Goal: Find specific page/section: Find specific page/section

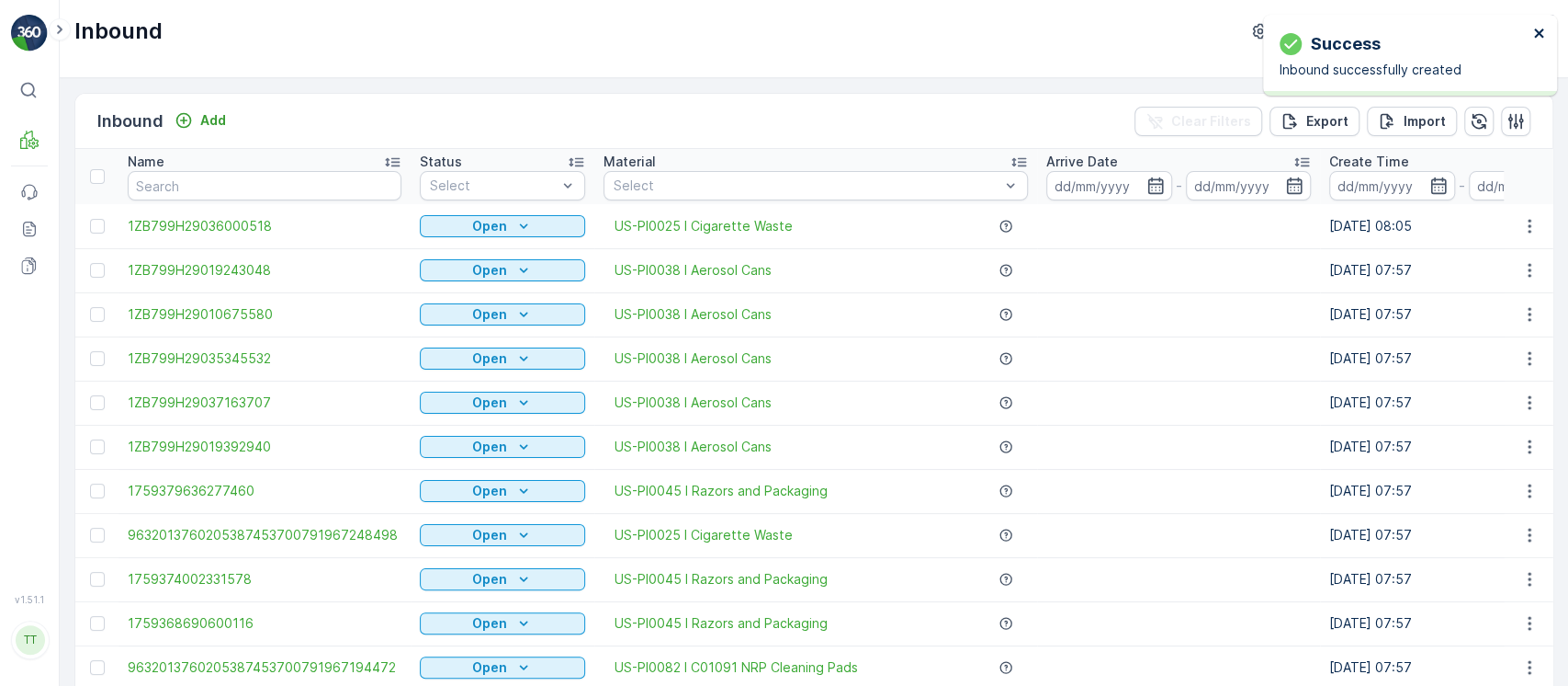
click at [1536, 29] on icon "close" at bounding box center [1540, 33] width 13 height 15
click at [1085, 183] on input at bounding box center [1110, 185] width 126 height 29
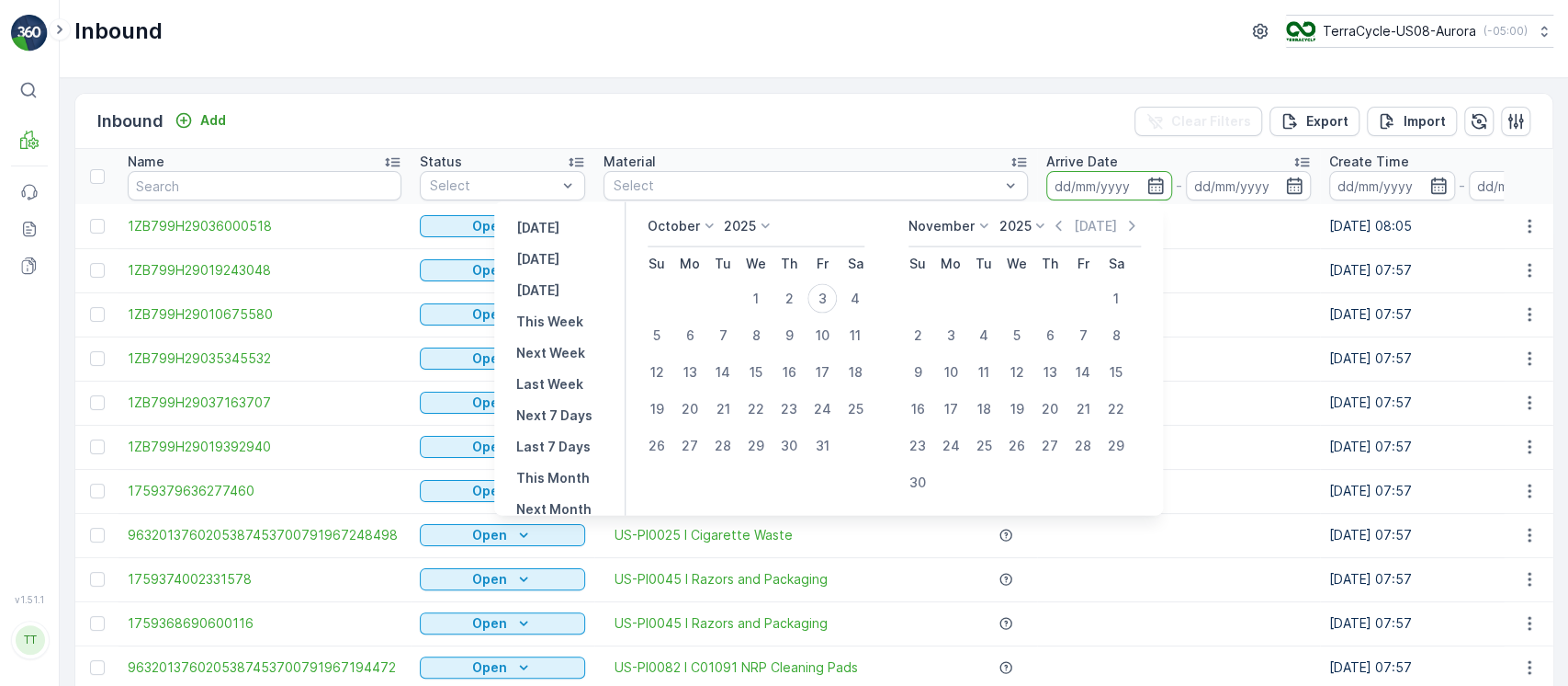
click at [561, 215] on div "Yesterday Today Tomorrow This Week Next Week Last Week Next 7 Days Last 7 Days …" at bounding box center [561, 359] width 132 height 313
click at [560, 224] on p "Yesterday" at bounding box center [538, 228] width 43 height 19
type input "02.10.2025"
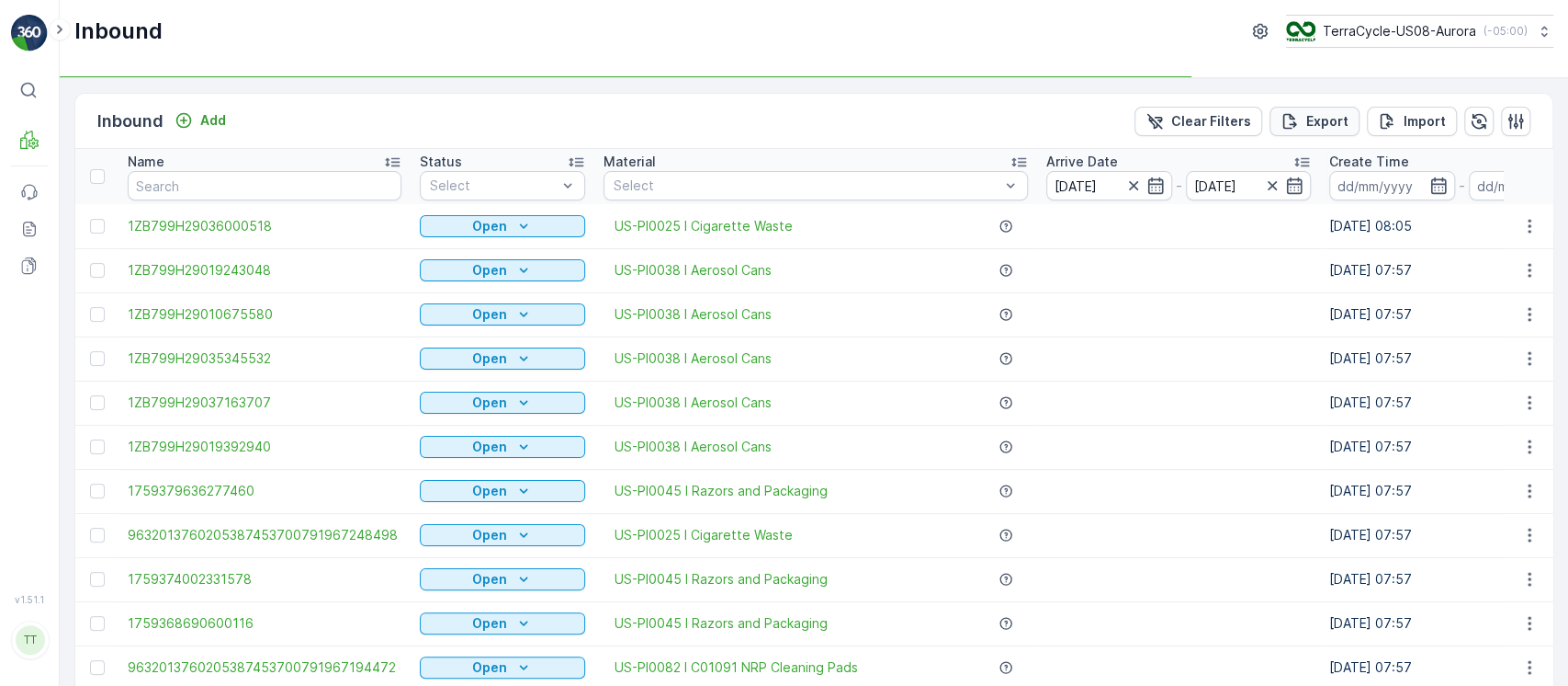
click at [1307, 123] on p "Export" at bounding box center [1327, 121] width 42 height 19
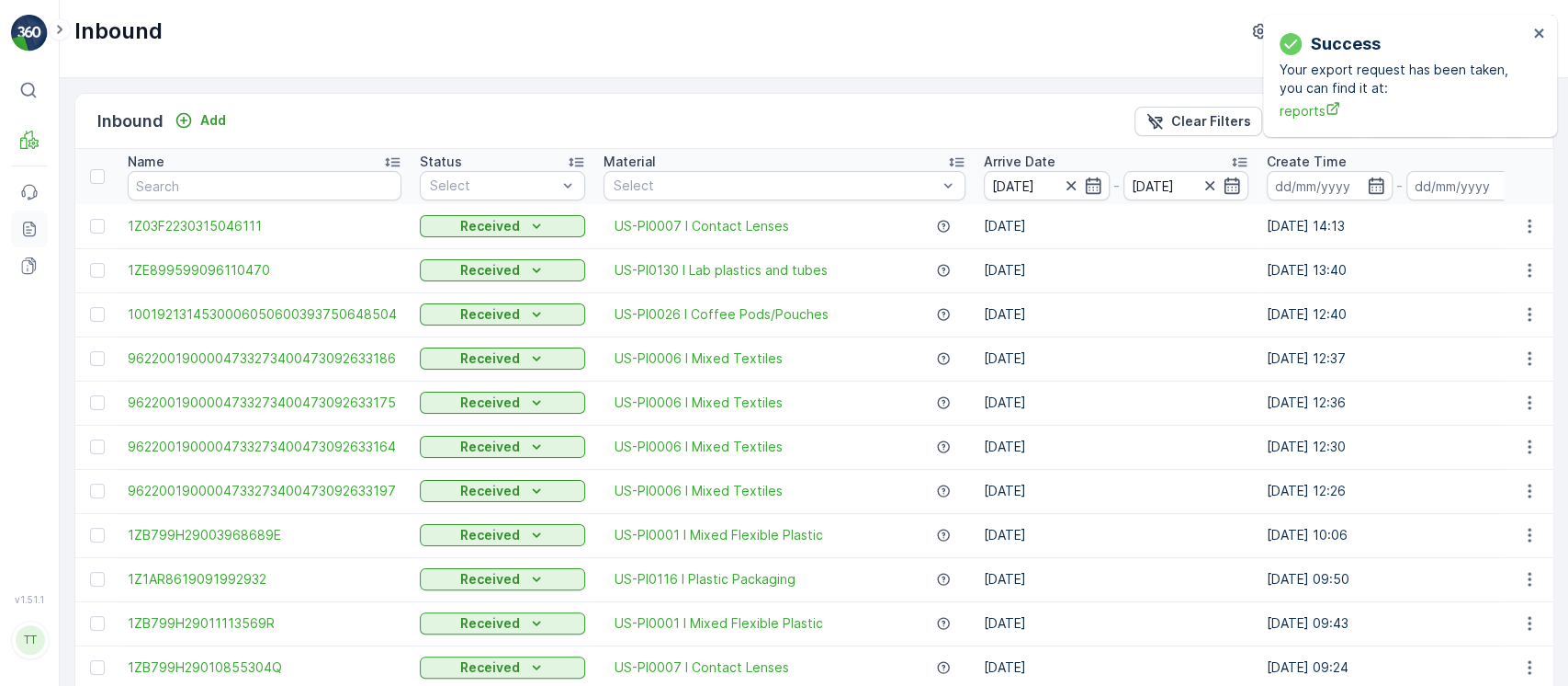
click at [22, 239] on link "Reports" at bounding box center [29, 229] width 37 height 37
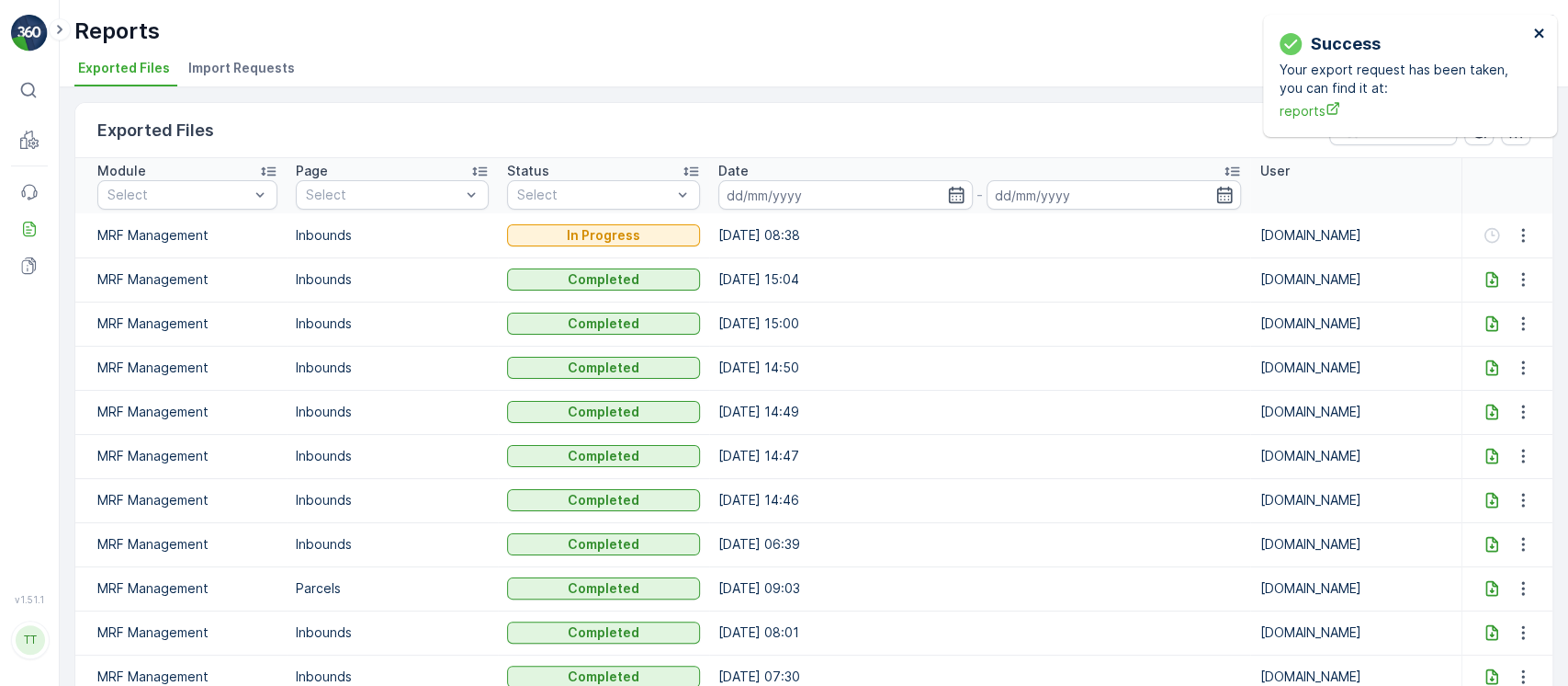
click at [1533, 32] on icon "close" at bounding box center [1540, 33] width 13 height 15
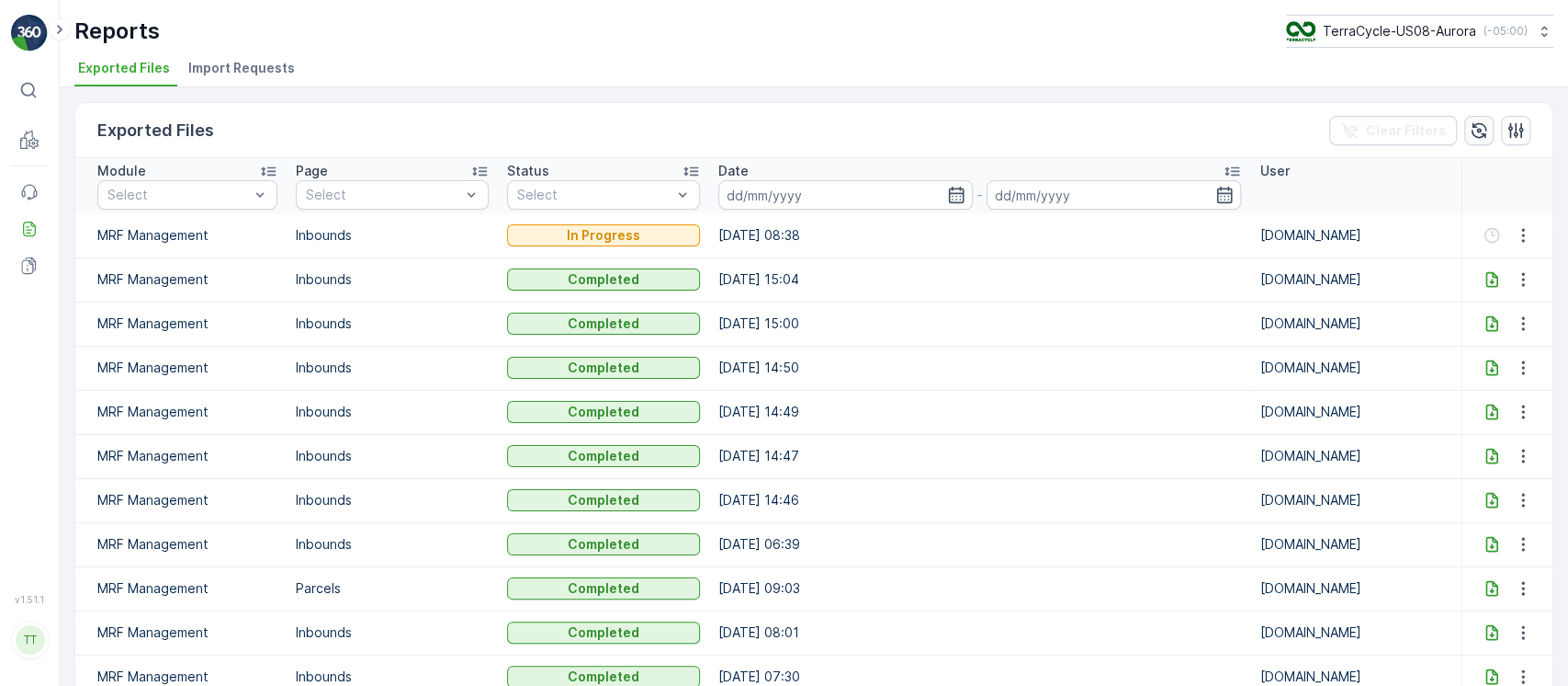
click at [1476, 140] on button "button" at bounding box center [1479, 130] width 29 height 29
click at [1492, 240] on icon at bounding box center [1493, 235] width 19 height 19
click at [1433, 36] on p "TerraCycle-US08-Aurora" at bounding box center [1399, 31] width 153 height 19
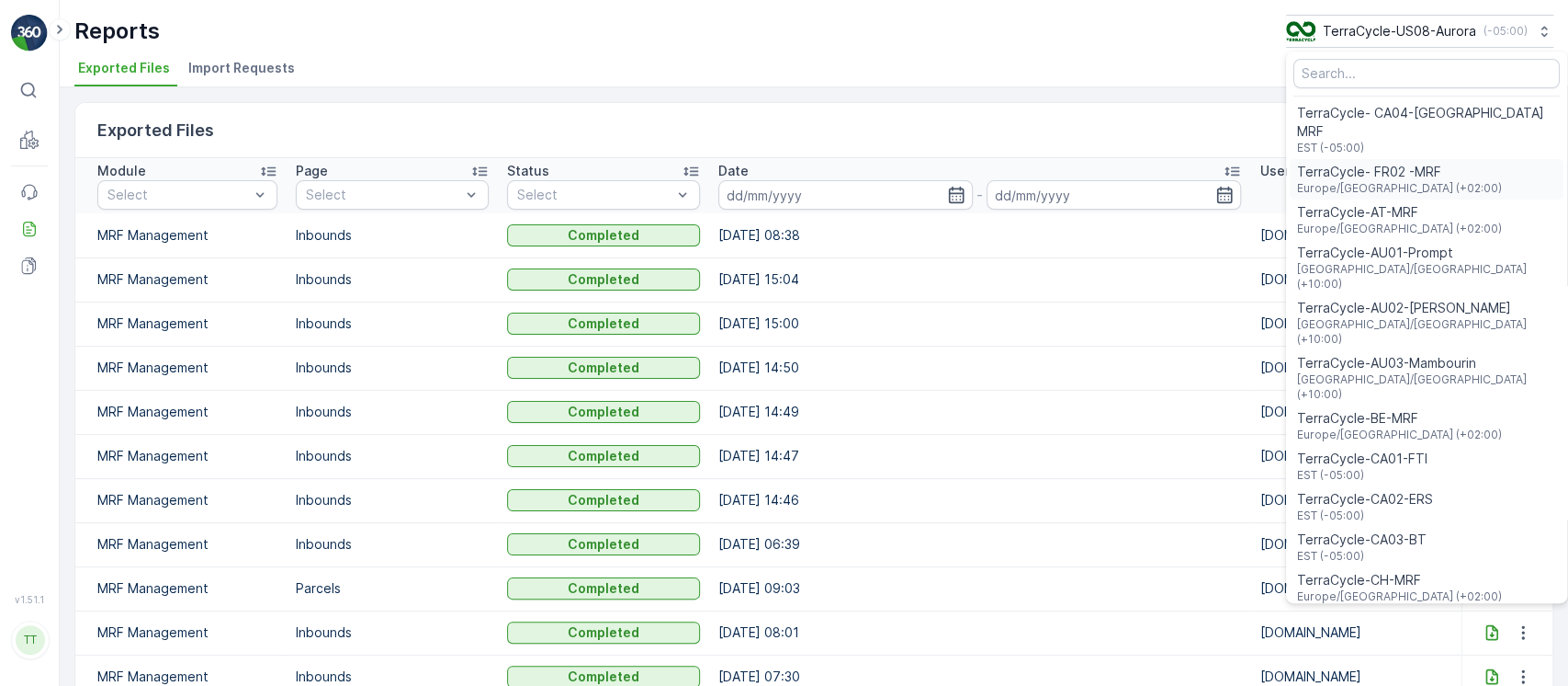
click at [1433, 160] on div "TerraCycle- FR02 -MRF Europe/Paris (+02:00)" at bounding box center [1426, 179] width 274 height 40
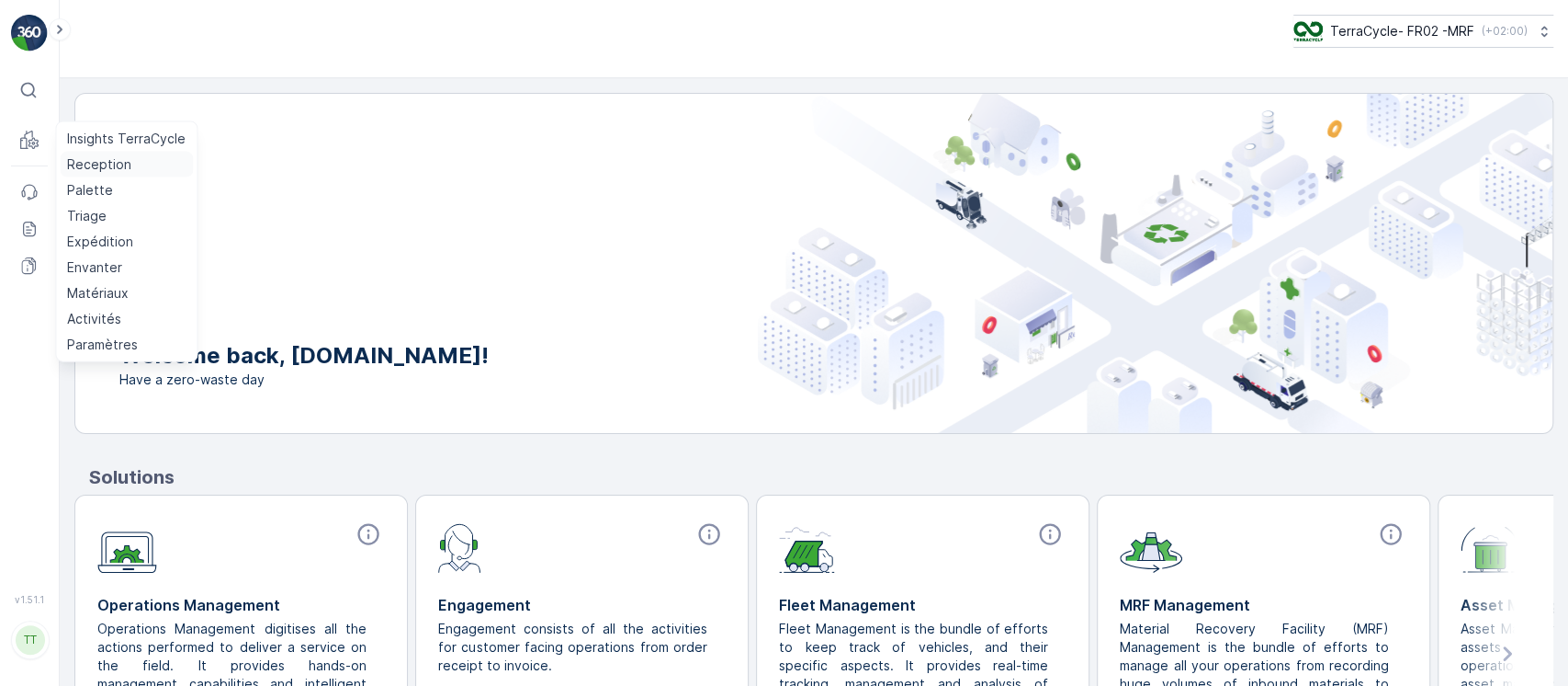
click at [103, 158] on p "Reception" at bounding box center [99, 165] width 64 height 19
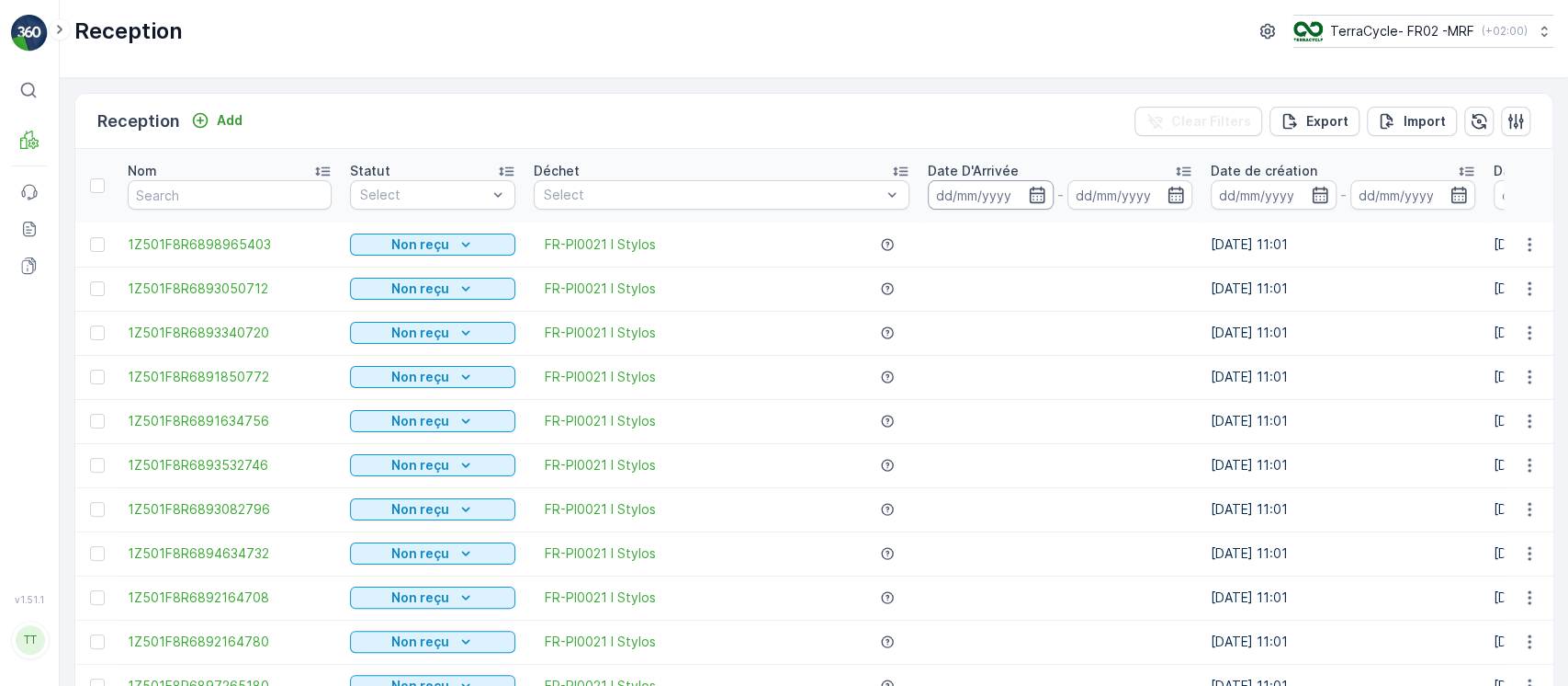
click at [952, 196] on input at bounding box center [991, 194] width 126 height 29
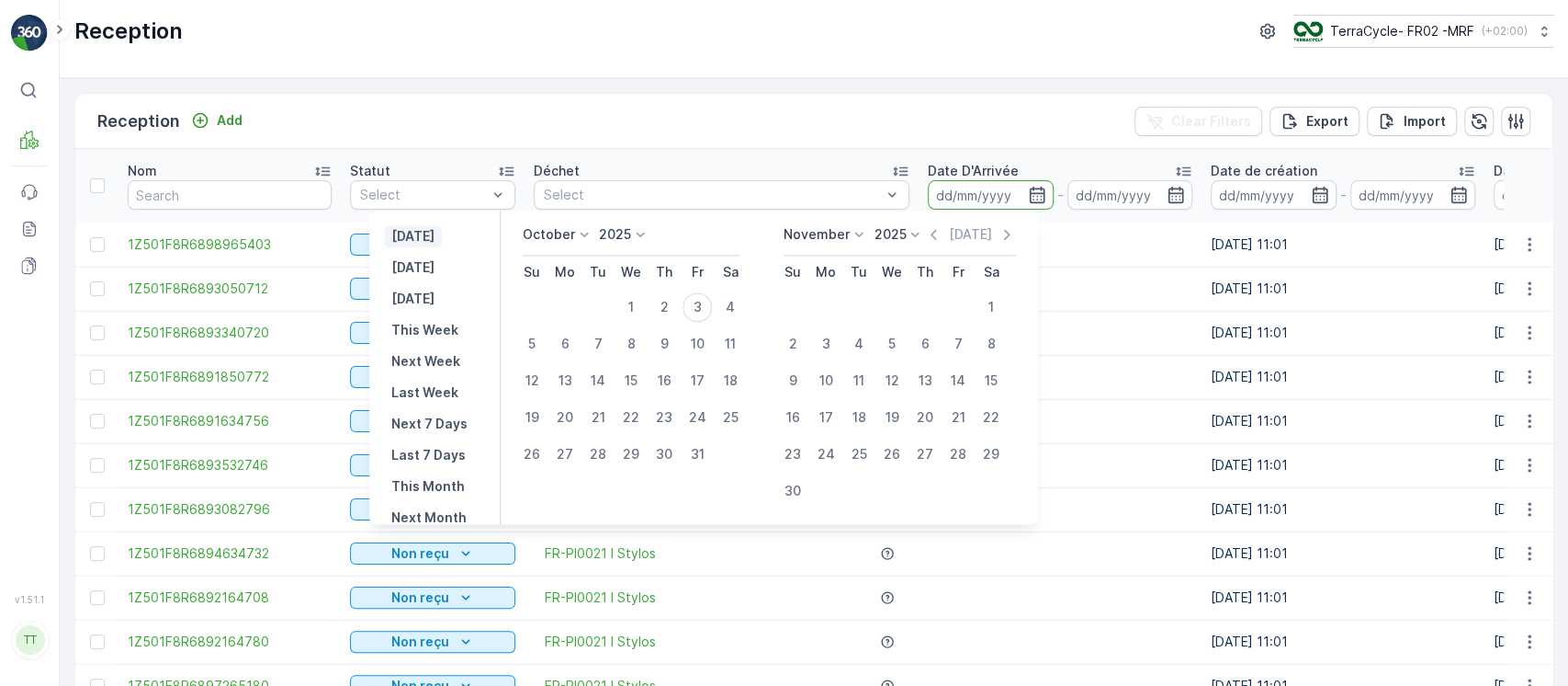
click at [442, 230] on button "Yesterday" at bounding box center [413, 235] width 58 height 22
type input "02.10.2025"
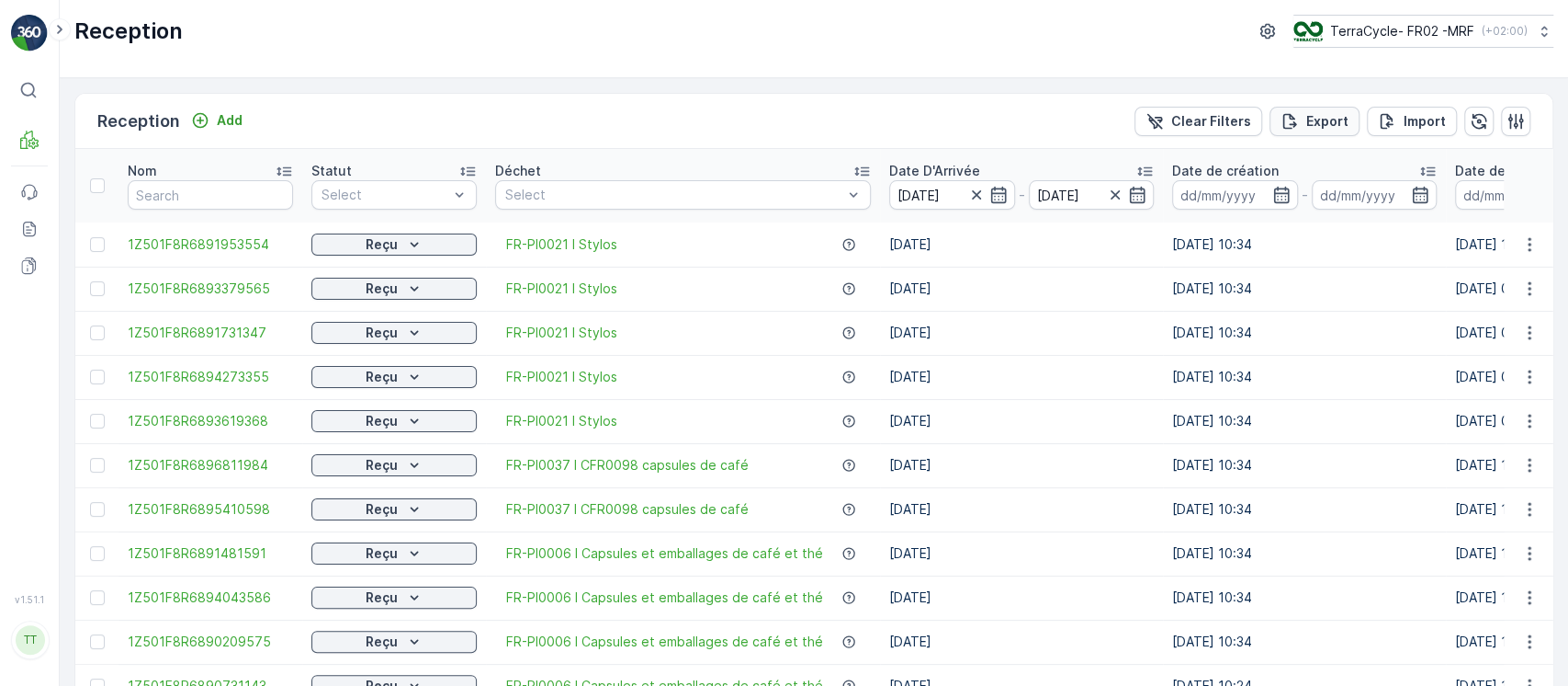
click at [1307, 116] on p "Export" at bounding box center [1327, 121] width 42 height 19
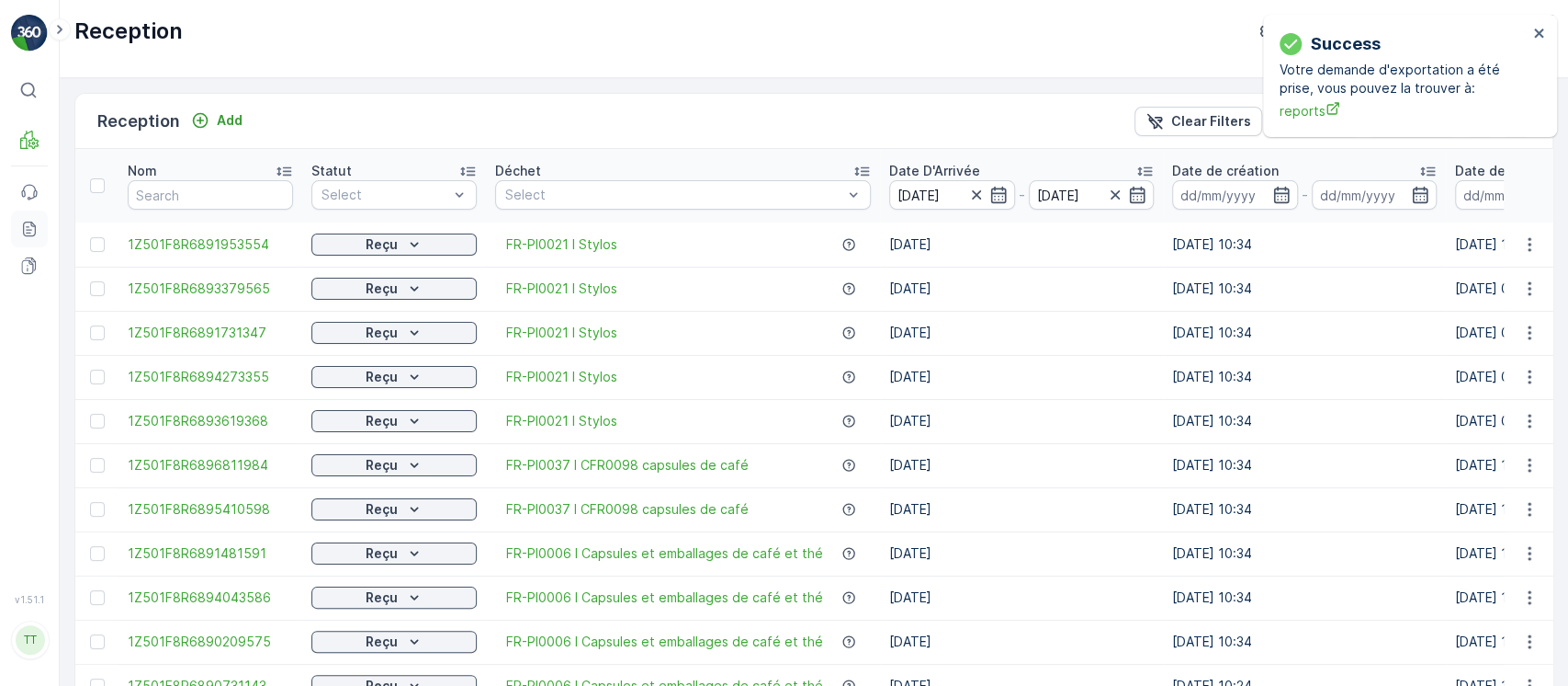
click at [36, 224] on icon at bounding box center [29, 229] width 19 height 19
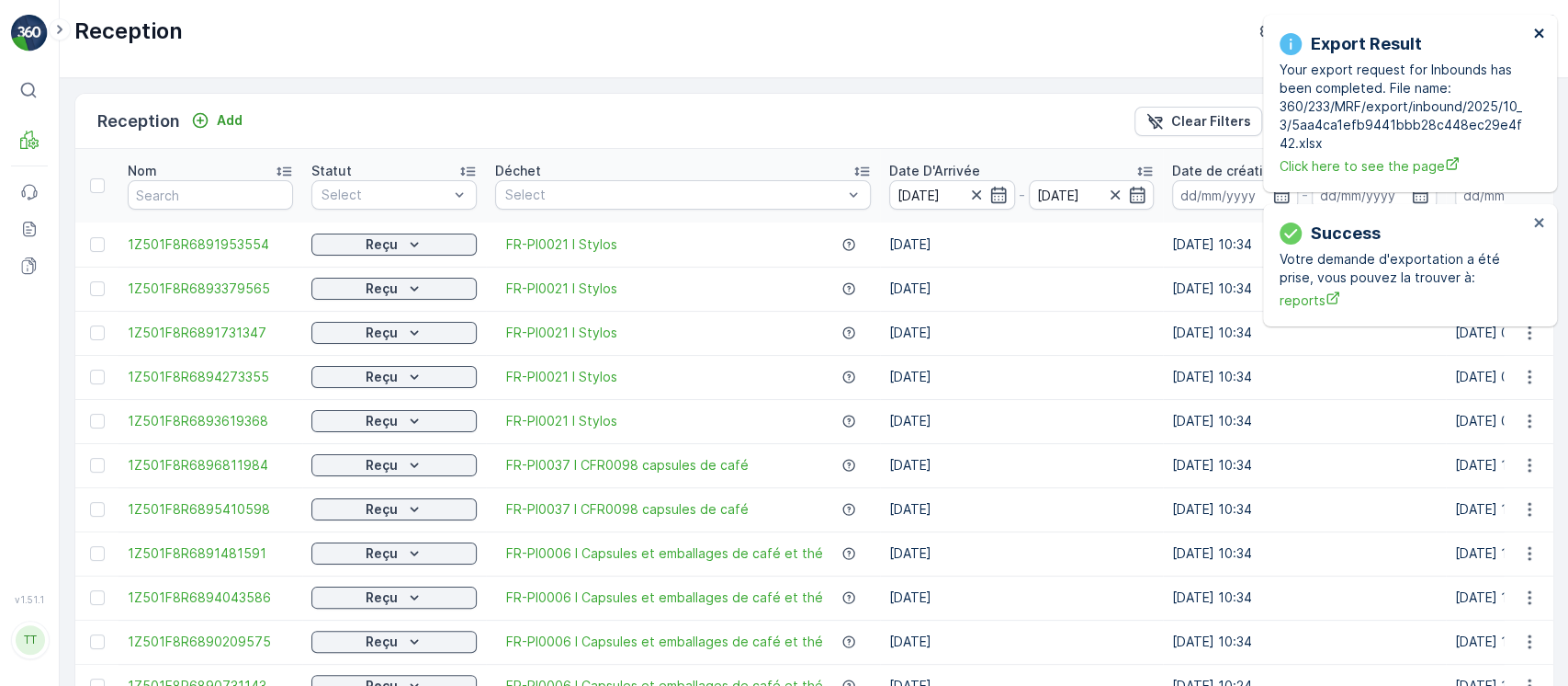
click at [1543, 34] on icon "close" at bounding box center [1540, 33] width 13 height 15
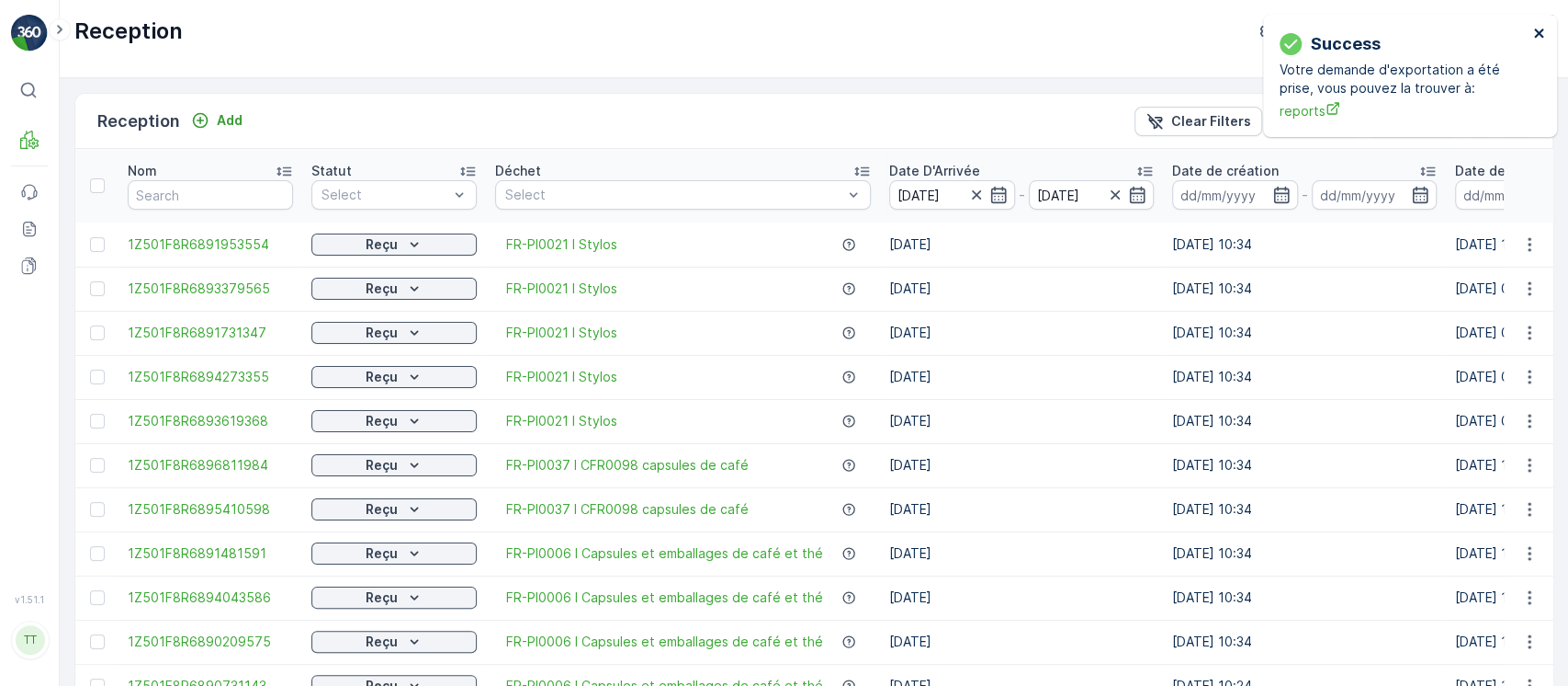
click at [1542, 31] on icon "close" at bounding box center [1539, 33] width 9 height 9
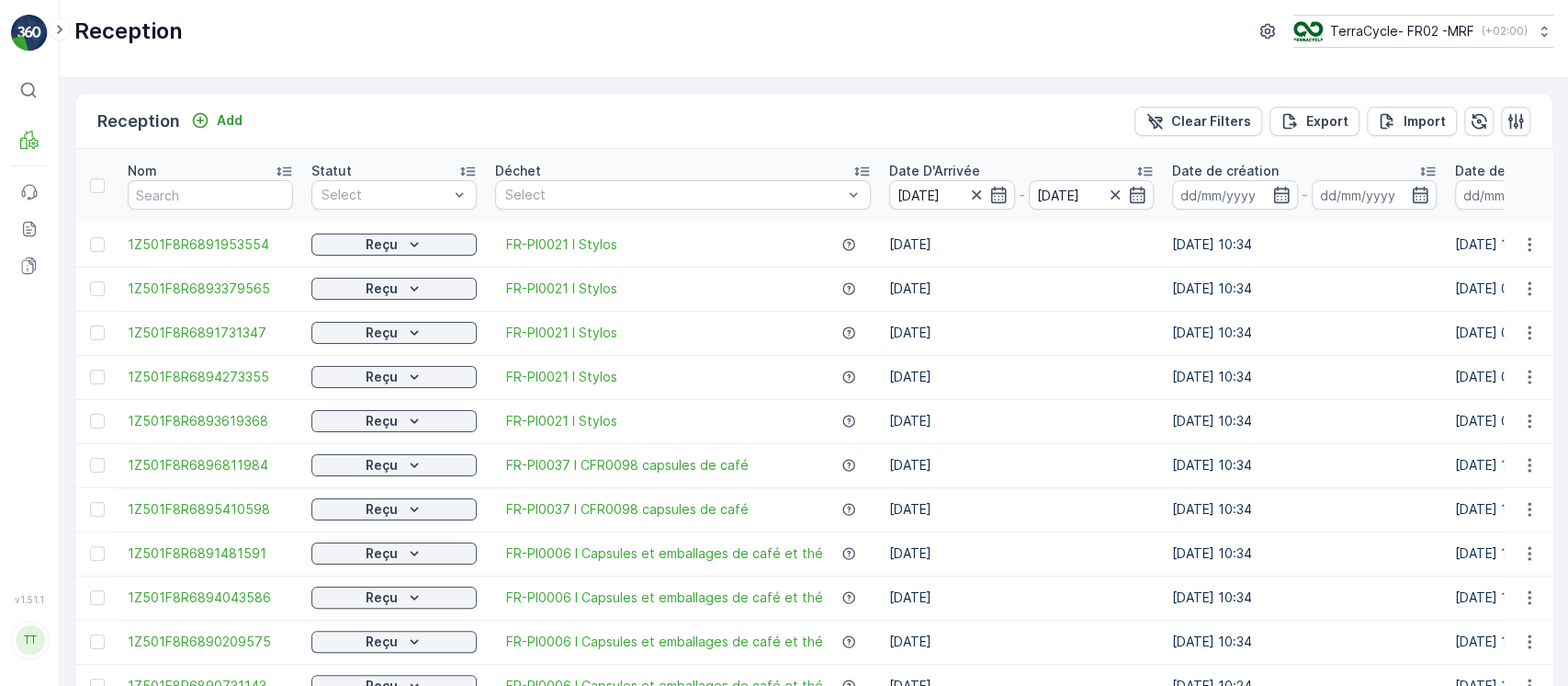
click at [1536, 31] on icon at bounding box center [1544, 31] width 19 height 19
type input "8"
click at [1473, 117] on div "TerraCycle-US08-[GEOGRAPHIC_DATA] America/[GEOGRAPHIC_DATA] (-05:00)" at bounding box center [1431, 120] width 268 height 40
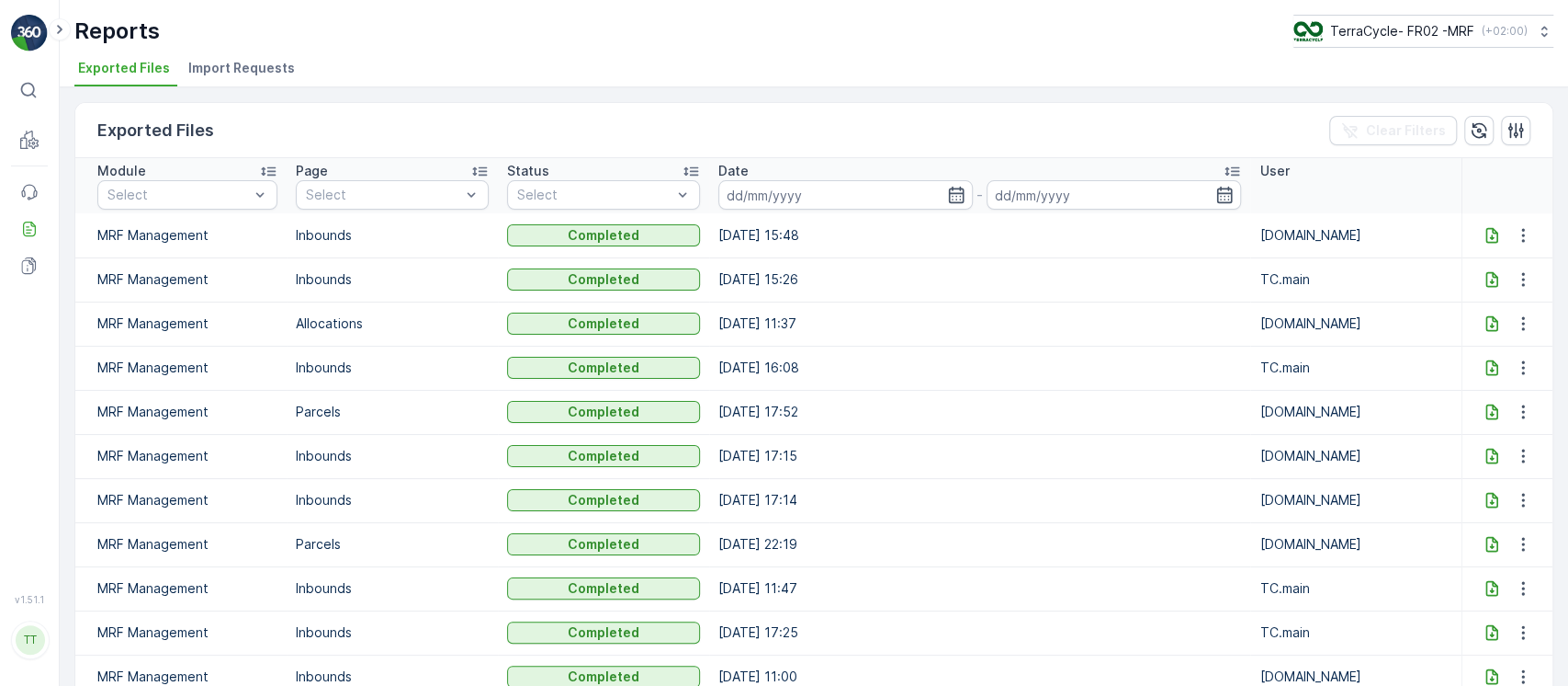
click at [1487, 233] on icon at bounding box center [1493, 235] width 19 height 19
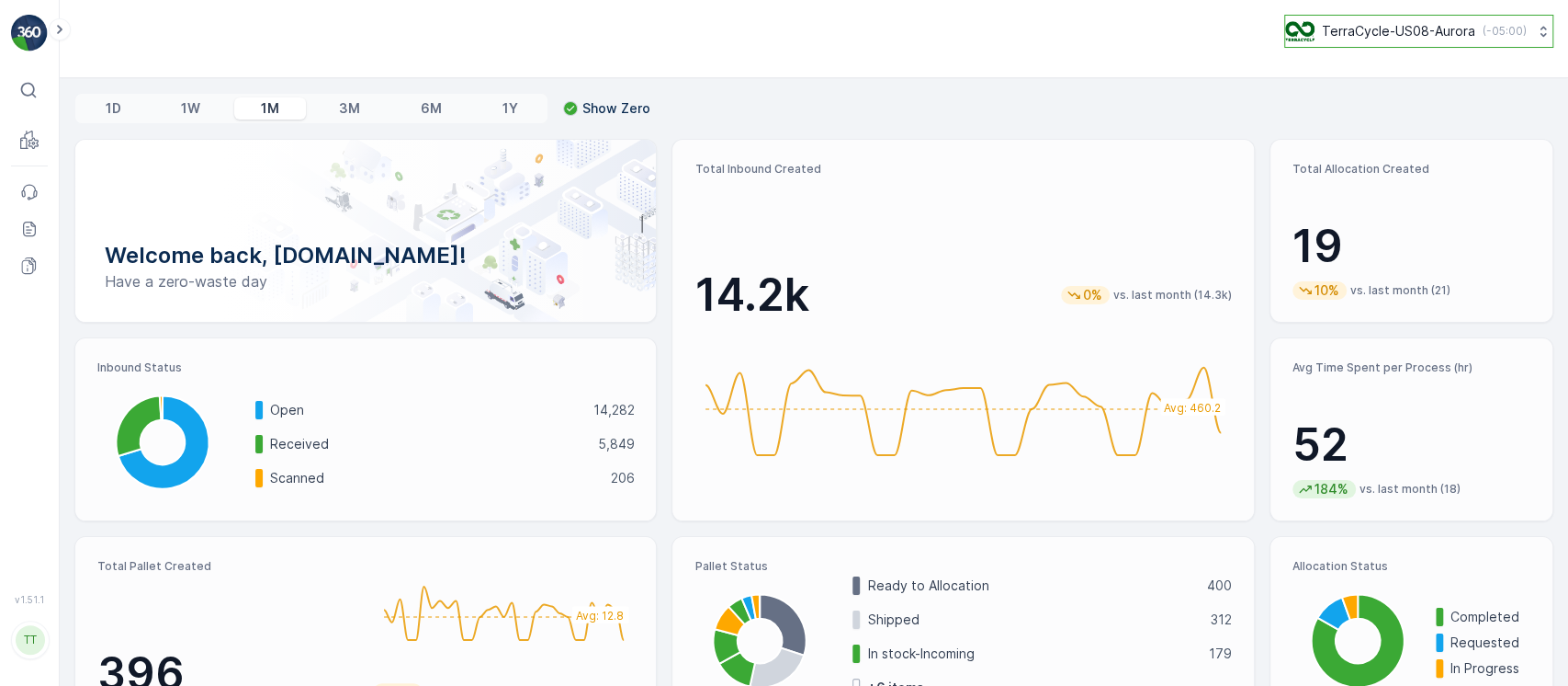
click at [1495, 24] on p "( -05:00 )" at bounding box center [1505, 31] width 44 height 15
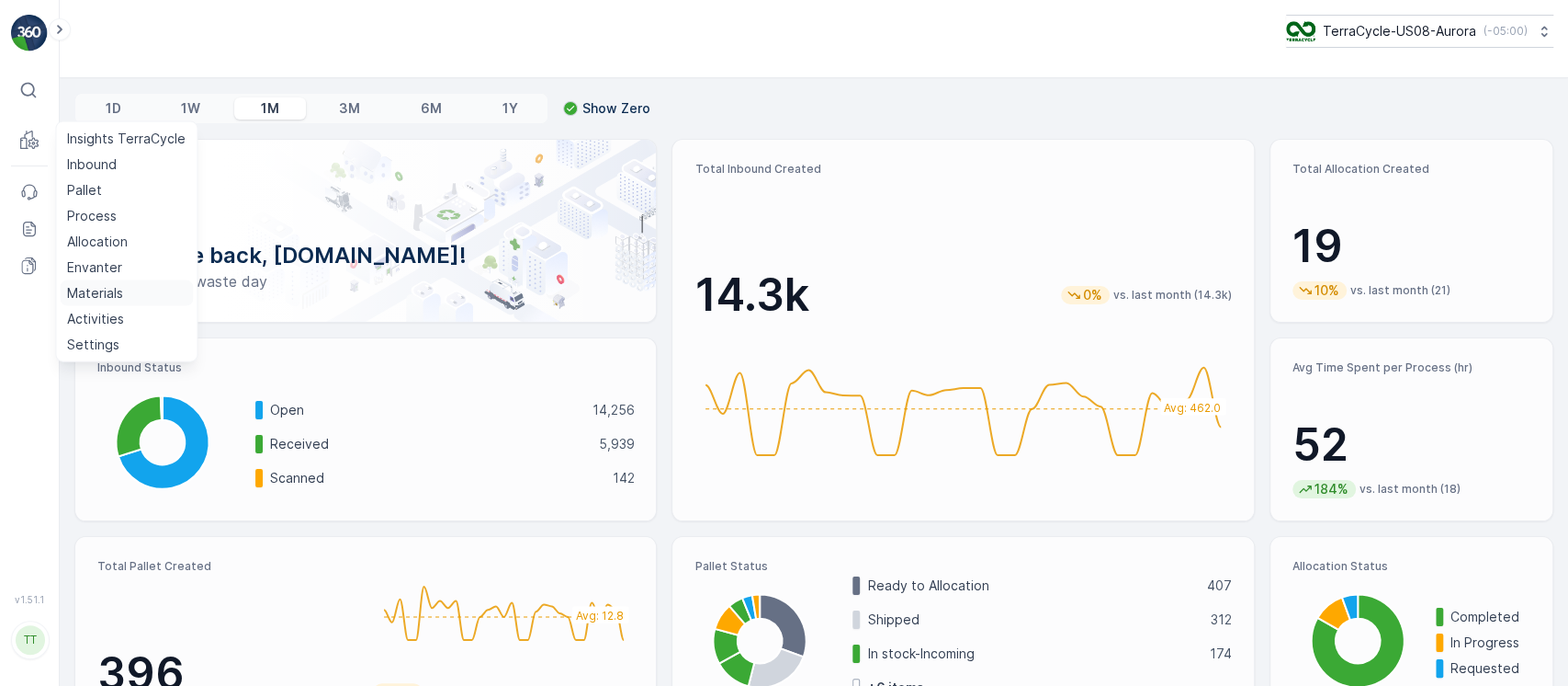
click at [110, 285] on p "Materials" at bounding box center [95, 294] width 56 height 19
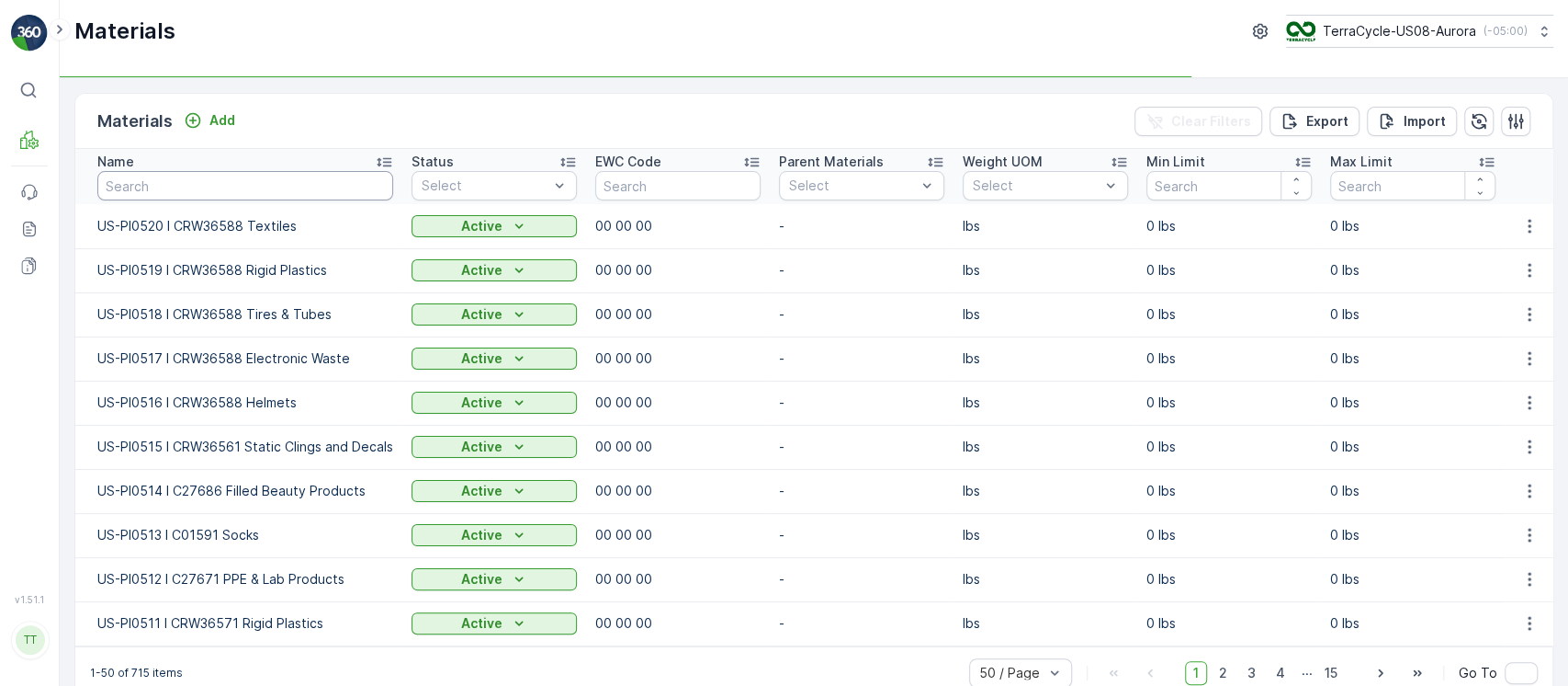
click at [293, 188] on input "text" at bounding box center [245, 185] width 296 height 29
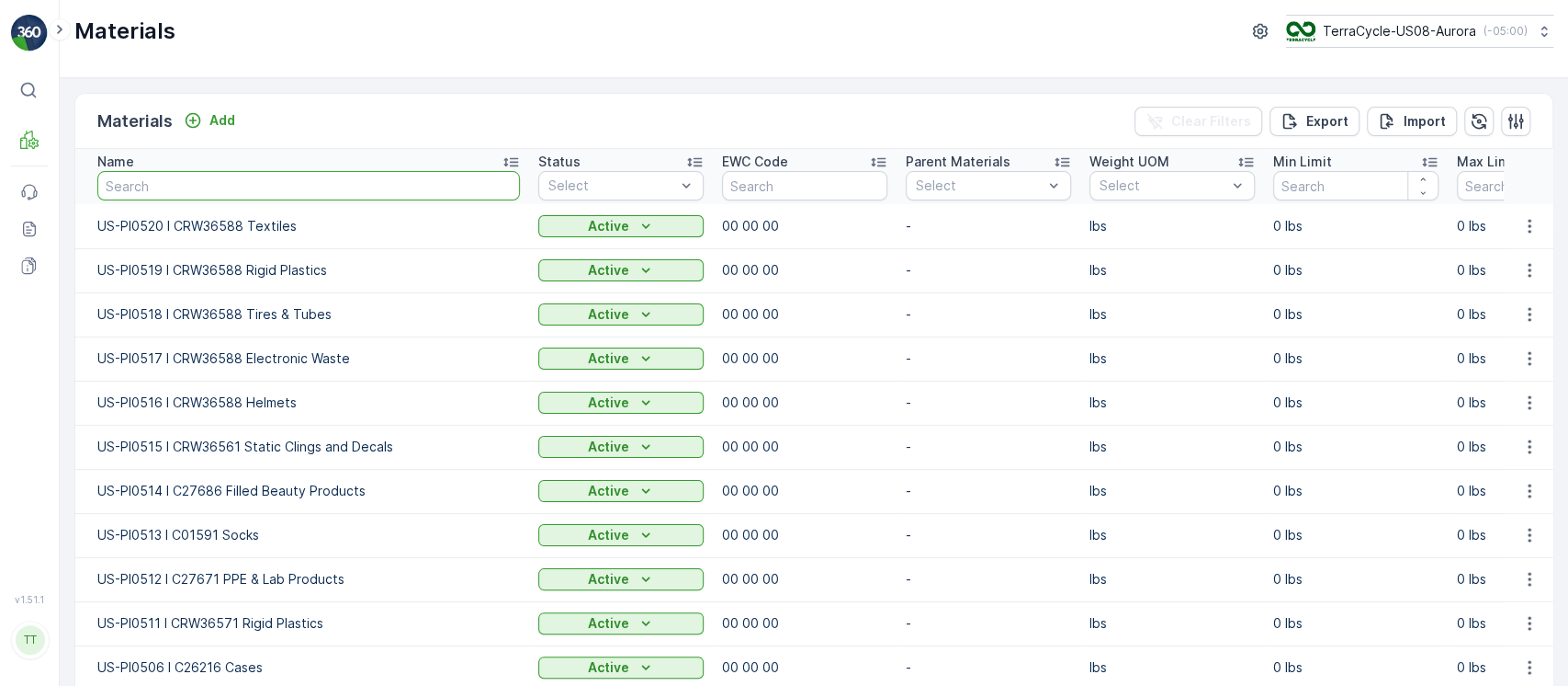
click at [293, 188] on input "text" at bounding box center [309, 185] width 422 height 29
type input "0143"
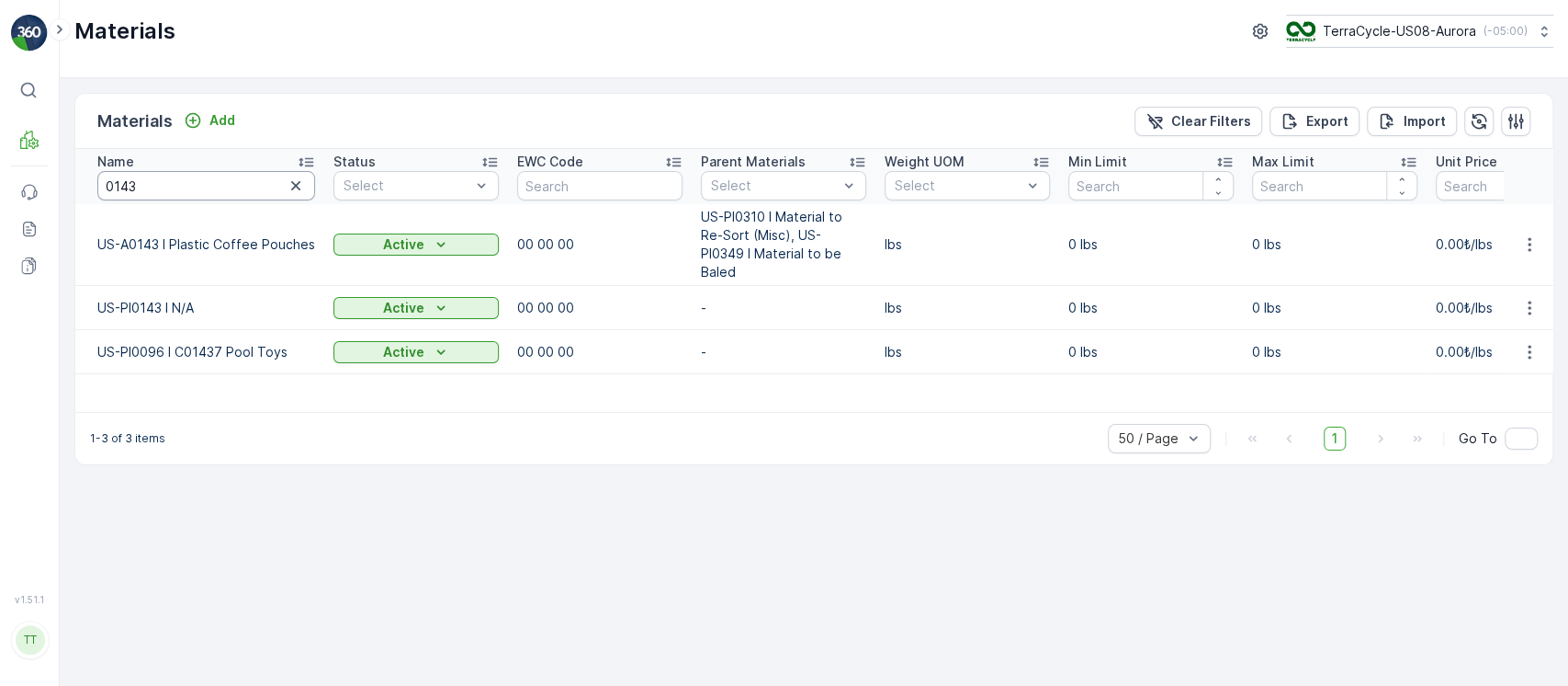
drag, startPoint x: 34, startPoint y: 198, endPoint x: 0, endPoint y: 193, distance: 34.4
click at [0, 194] on div "⌘B MRF Events Reports Documents v 1.51.1 TT TC.GLOBAL clemence.vasseur@terracyc…" at bounding box center [784, 343] width 1568 height 686
type input "?"
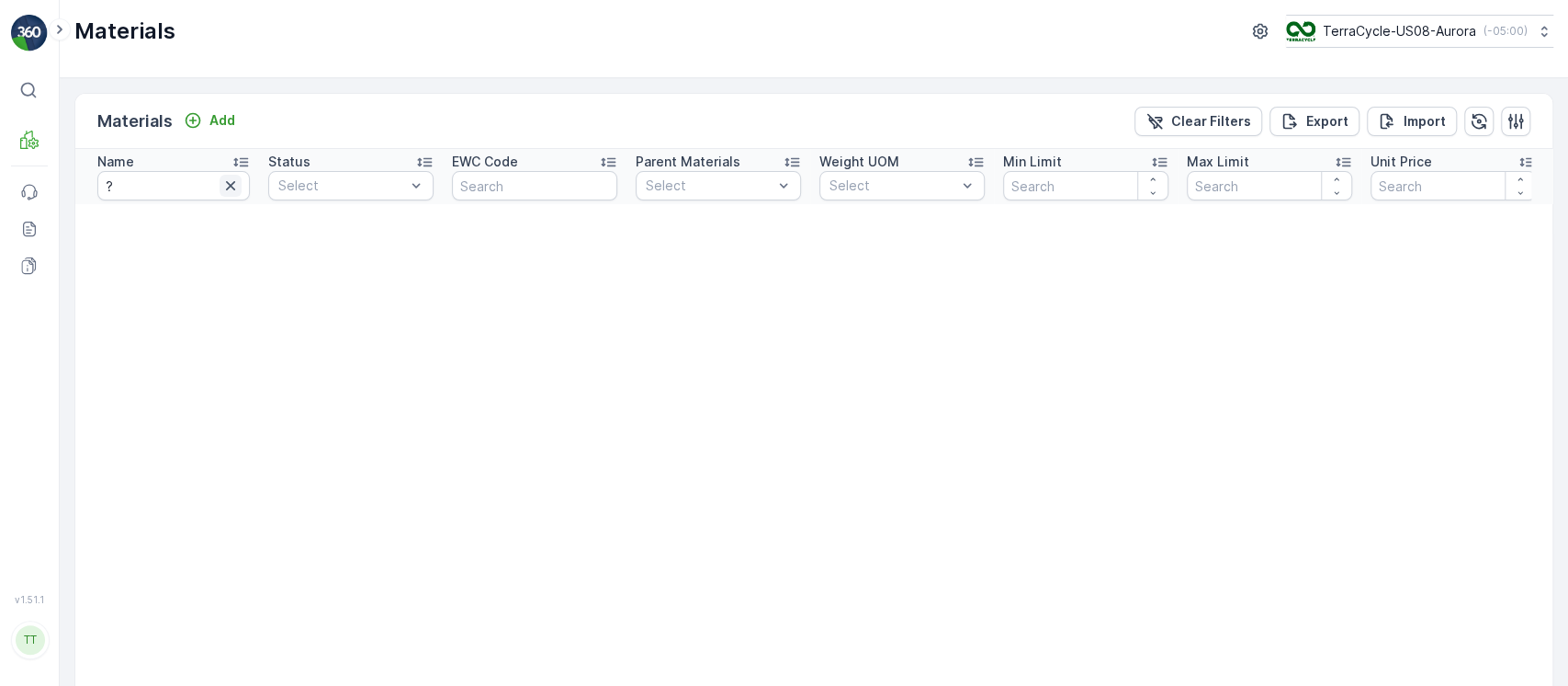
click at [229, 183] on icon "button" at bounding box center [230, 185] width 9 height 9
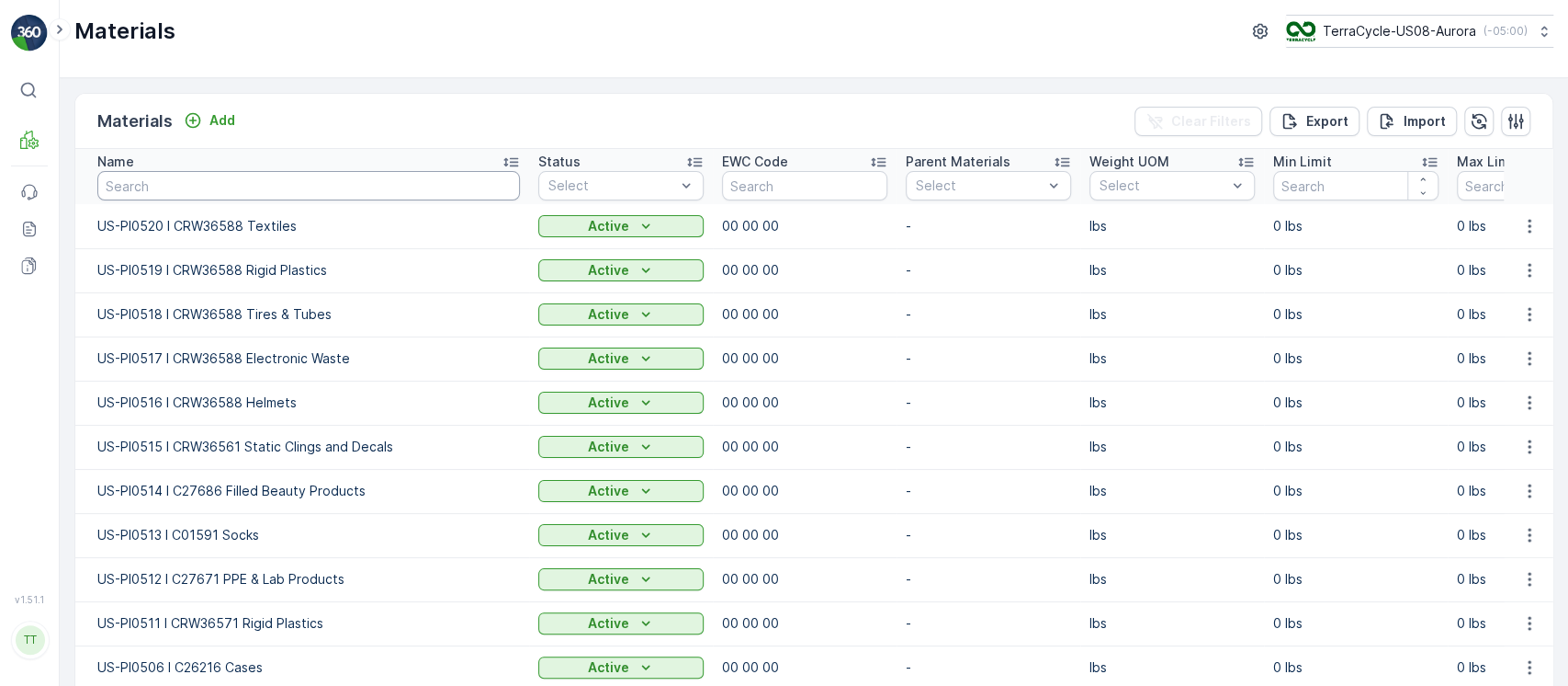
click at [207, 196] on input "text" at bounding box center [309, 185] width 422 height 29
type input "0308"
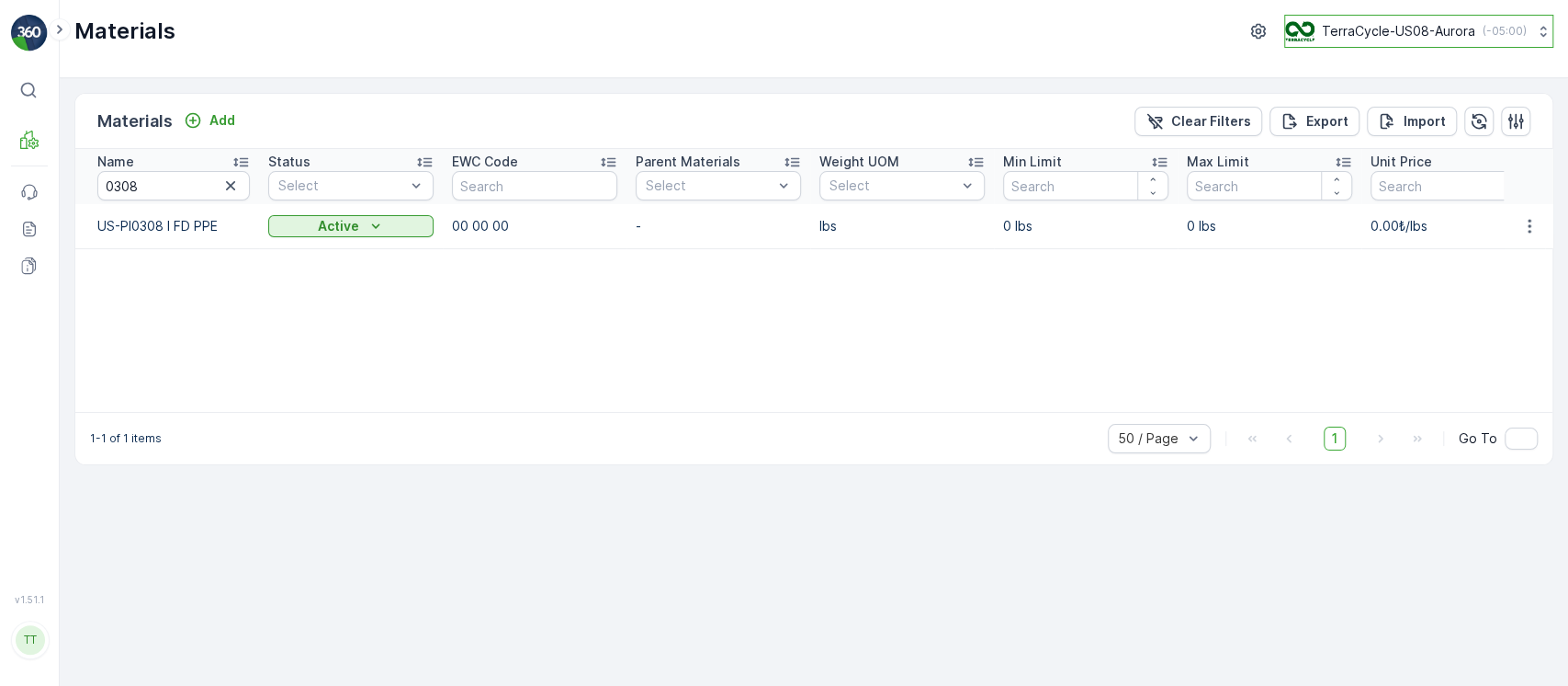
click at [1347, 24] on p "TerraCycle-US08-Aurora" at bounding box center [1399, 31] width 153 height 19
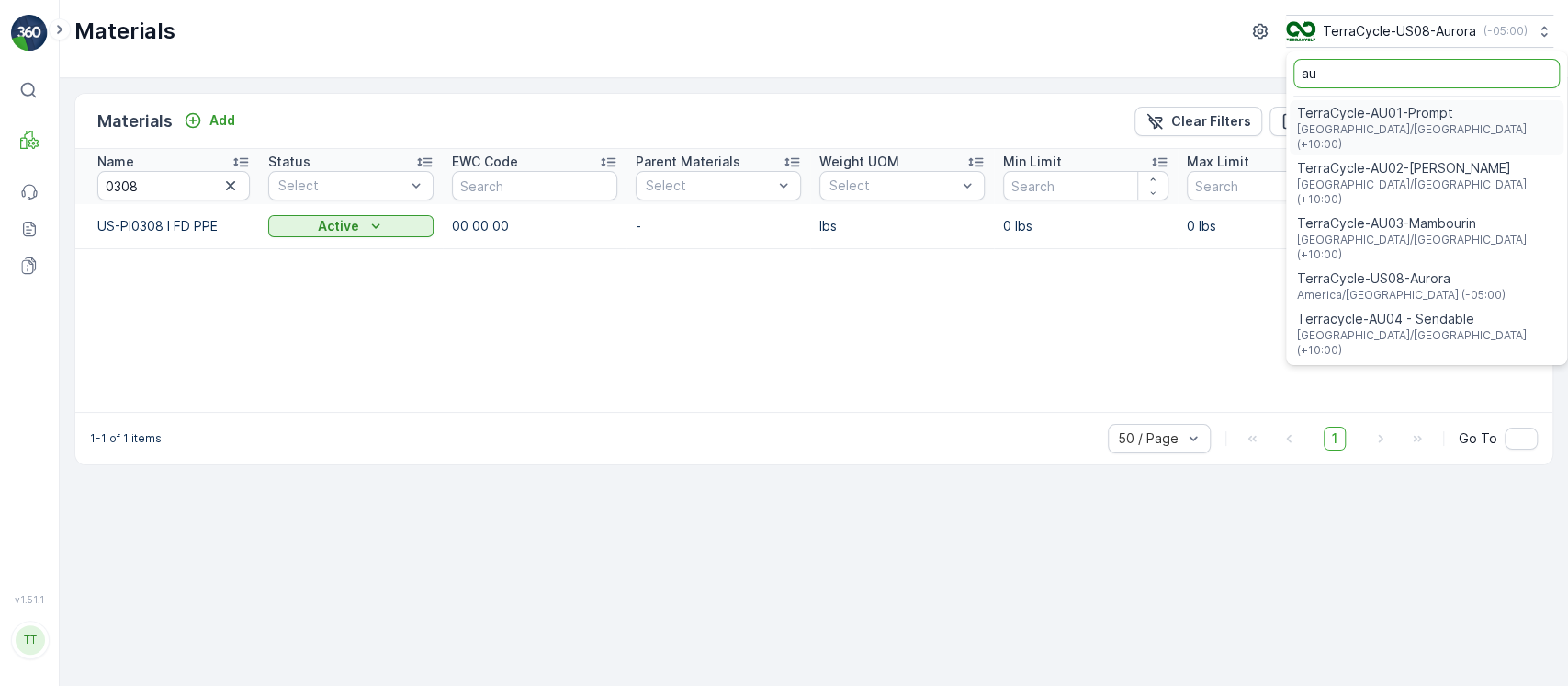
type input "au"
click at [1388, 159] on span "TerraCycle-AU02-[PERSON_NAME]" at bounding box center [1426, 168] width 259 height 19
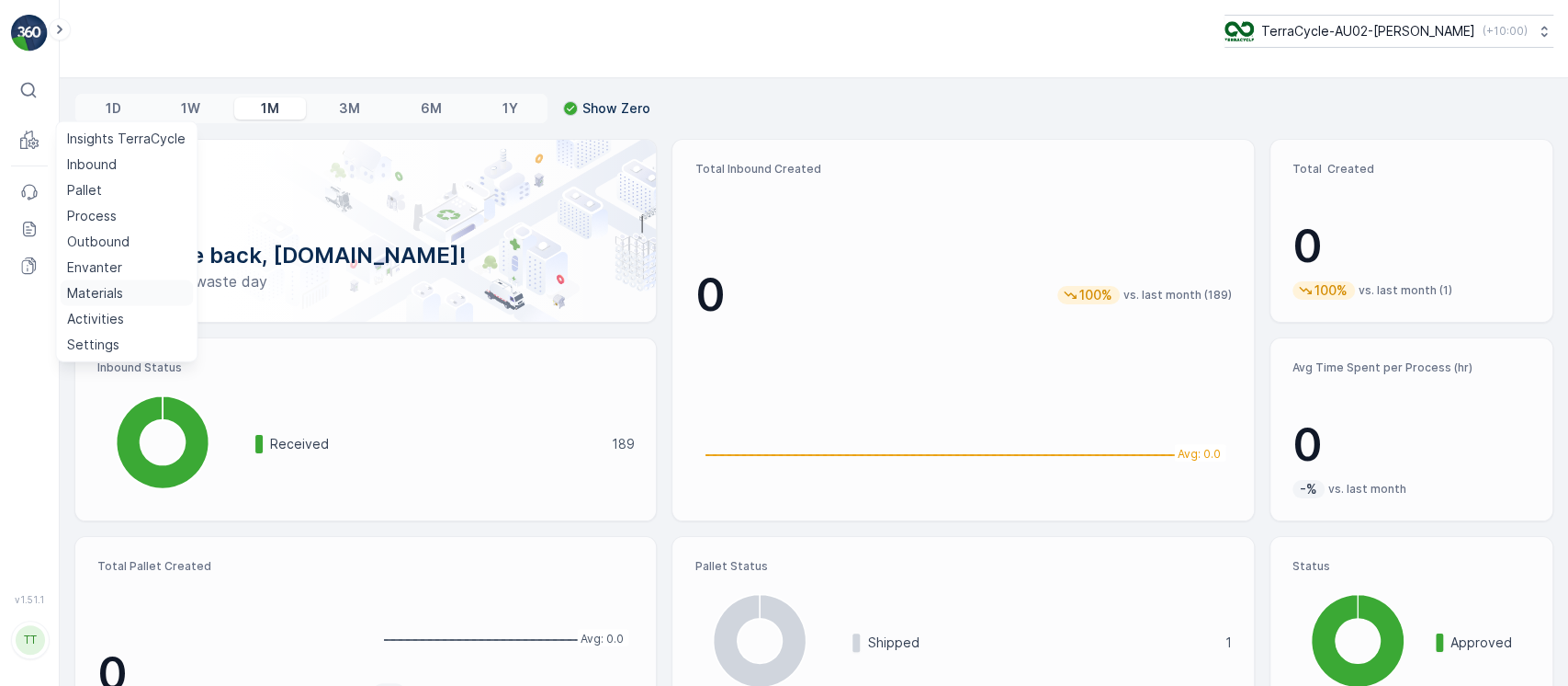
click at [111, 286] on p "Materials" at bounding box center [95, 294] width 56 height 19
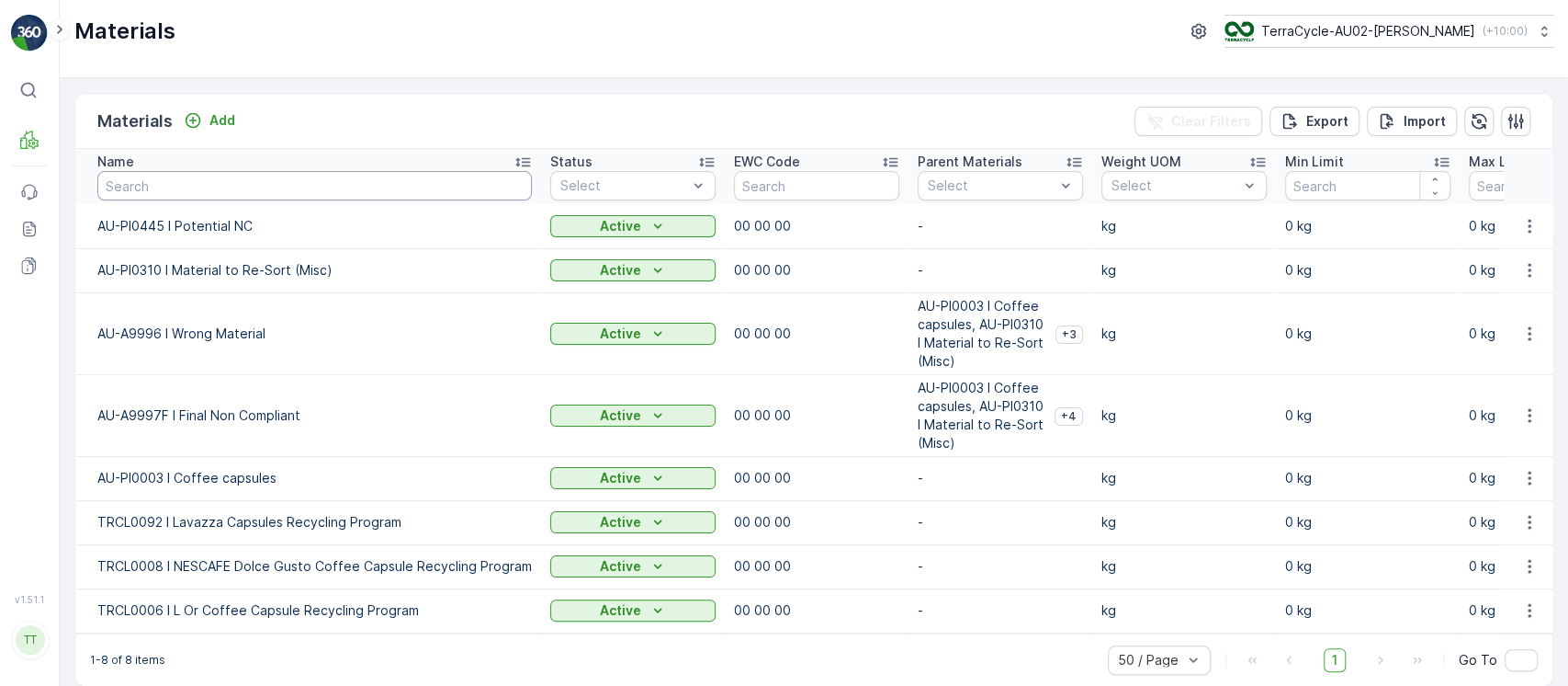
click at [338, 178] on input "text" at bounding box center [315, 185] width 435 height 29
type input "lush"
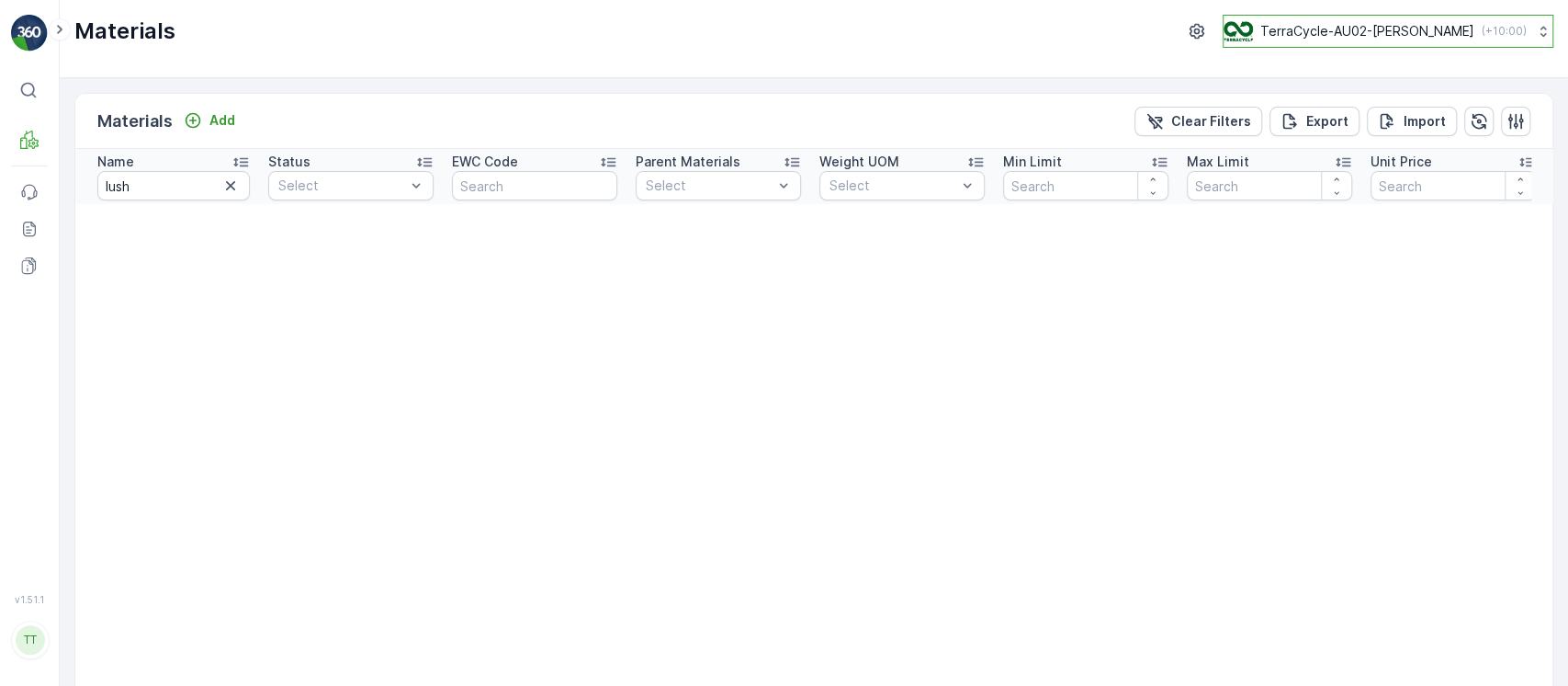
click at [1362, 32] on p "TerraCycle-AU02-[PERSON_NAME]" at bounding box center [1368, 31] width 214 height 19
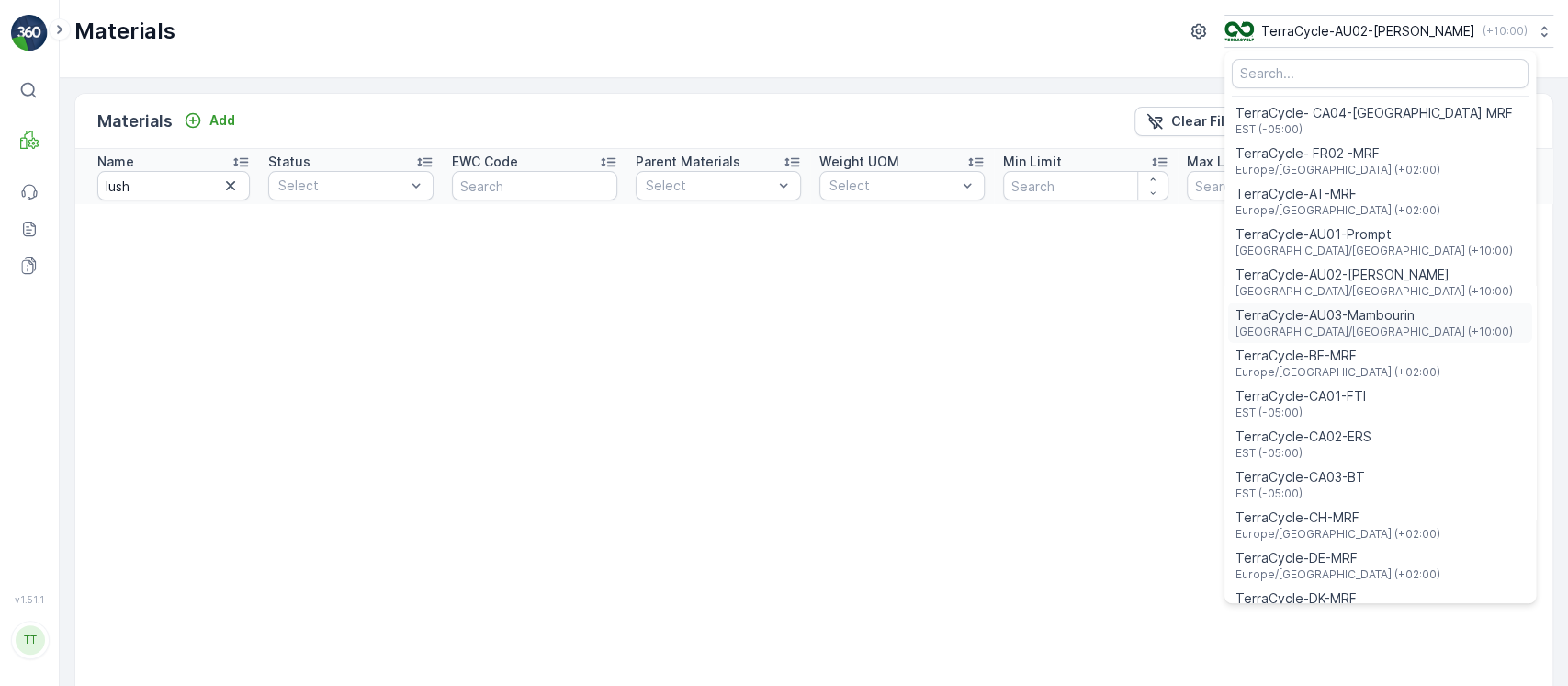
click at [1404, 326] on span "[GEOGRAPHIC_DATA]/[GEOGRAPHIC_DATA] (+10:00)" at bounding box center [1374, 332] width 277 height 15
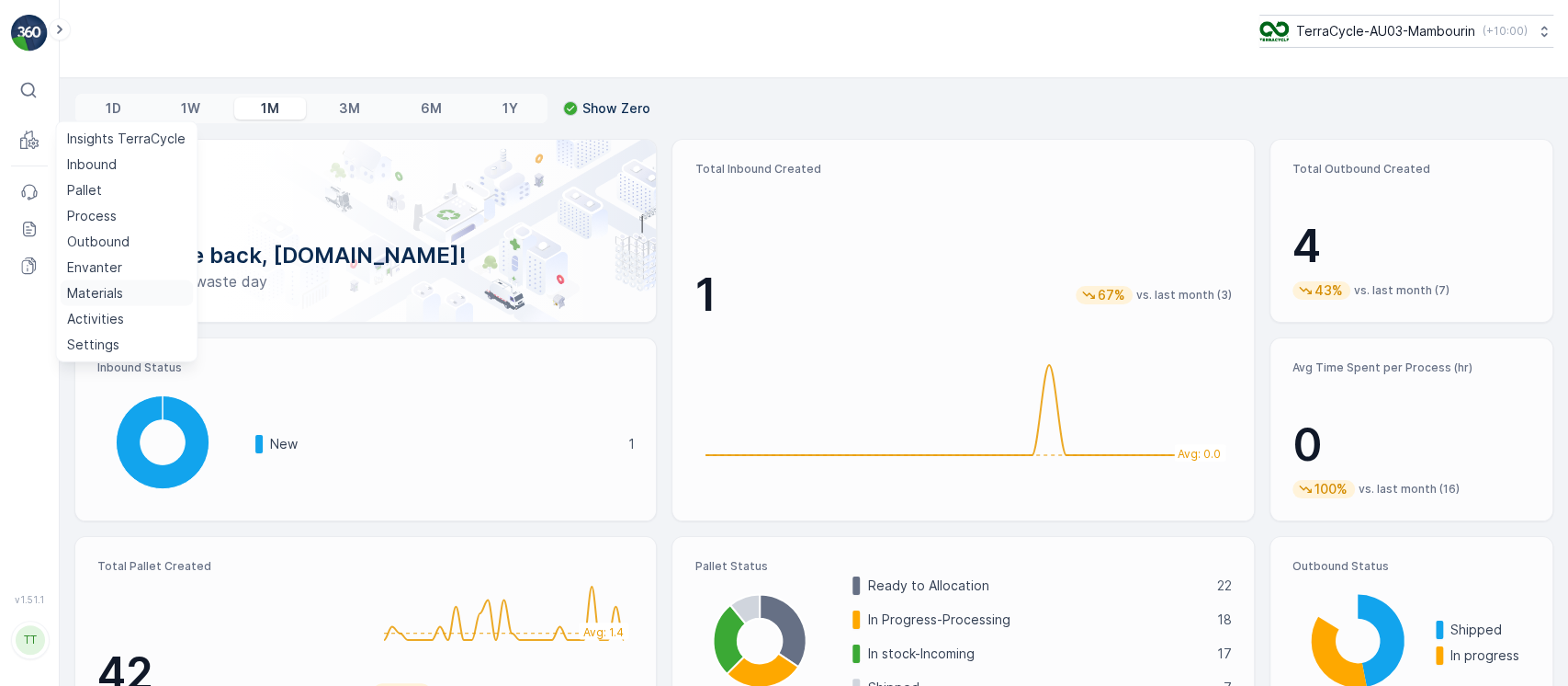
click at [125, 295] on link "Materials" at bounding box center [126, 293] width 134 height 25
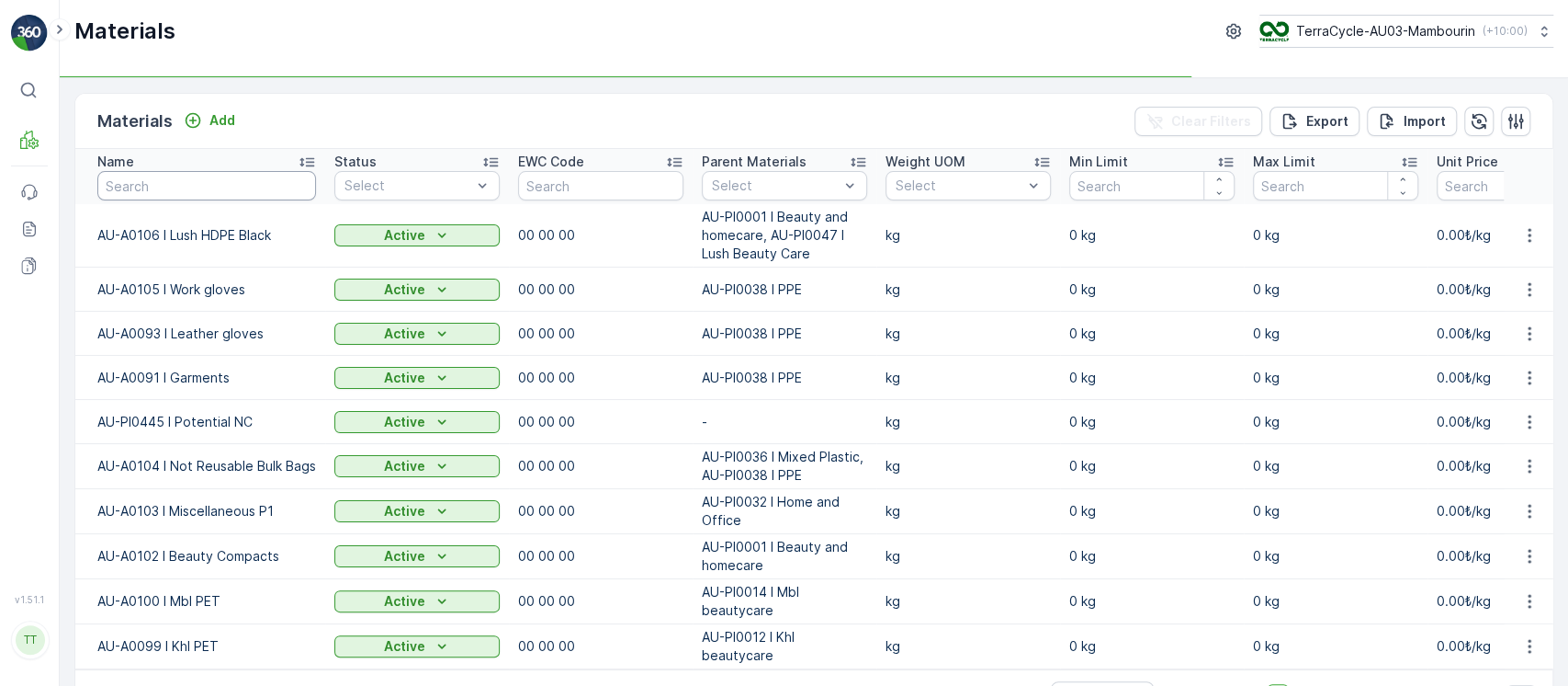
click at [266, 187] on input "text" at bounding box center [207, 185] width 218 height 29
type input "lush"
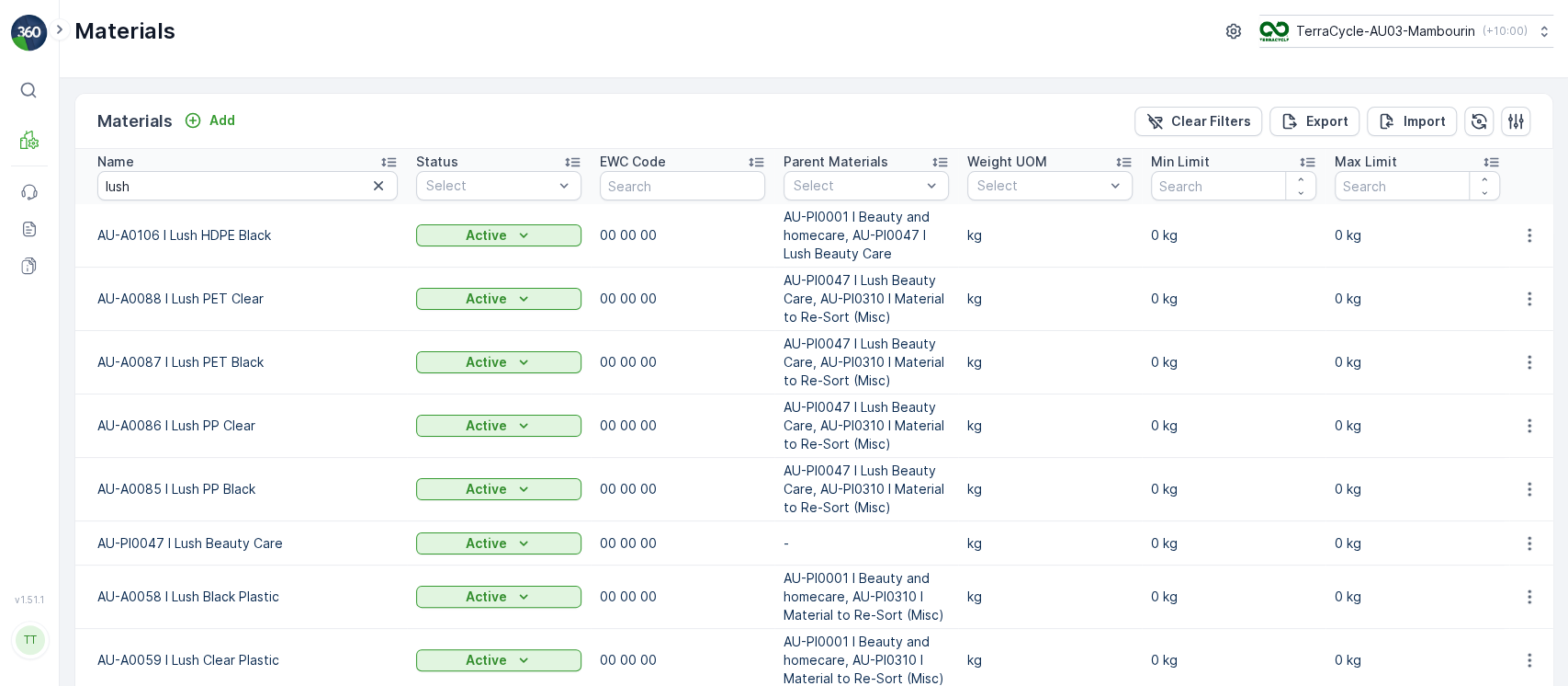
click at [305, 160] on div "Name" at bounding box center [247, 162] width 300 height 19
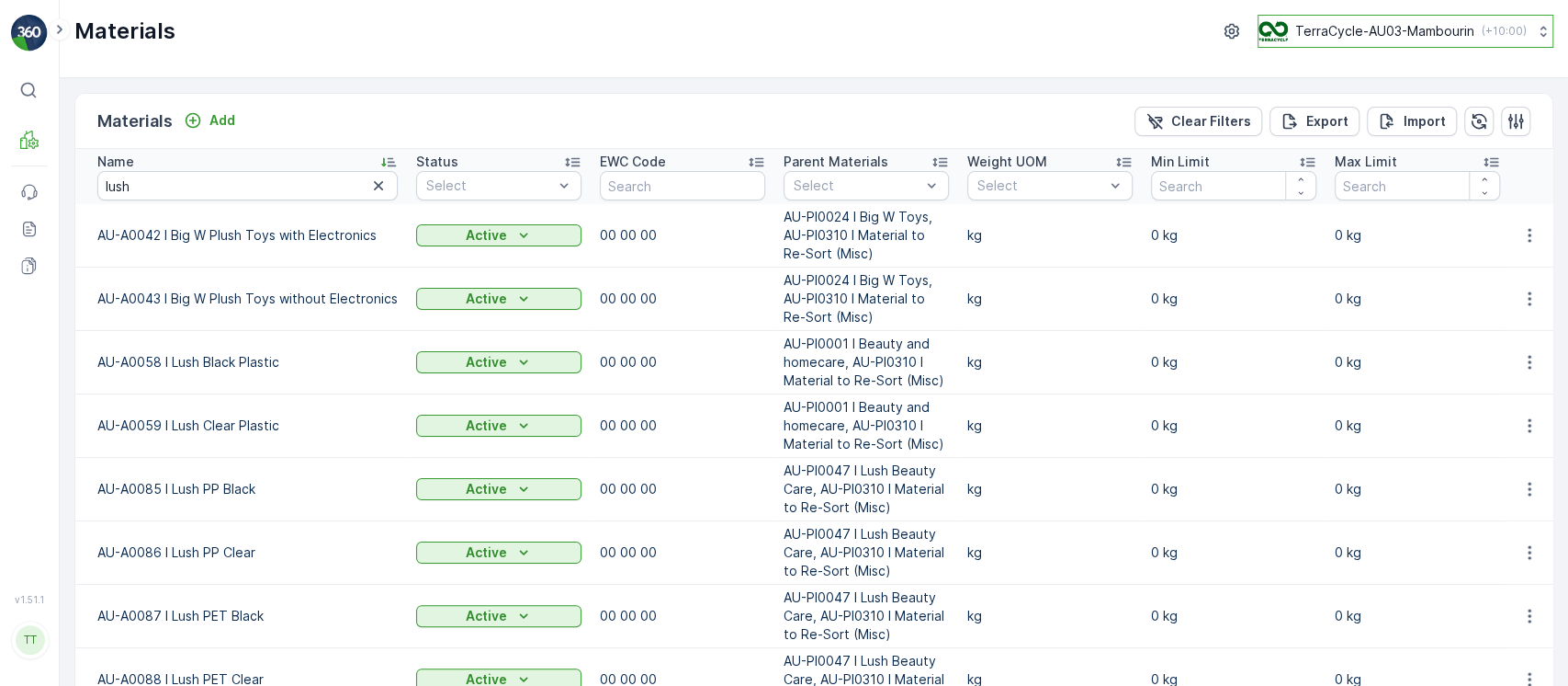
click at [1393, 38] on p "TerraCycle-AU03-Mambourin" at bounding box center [1385, 31] width 179 height 19
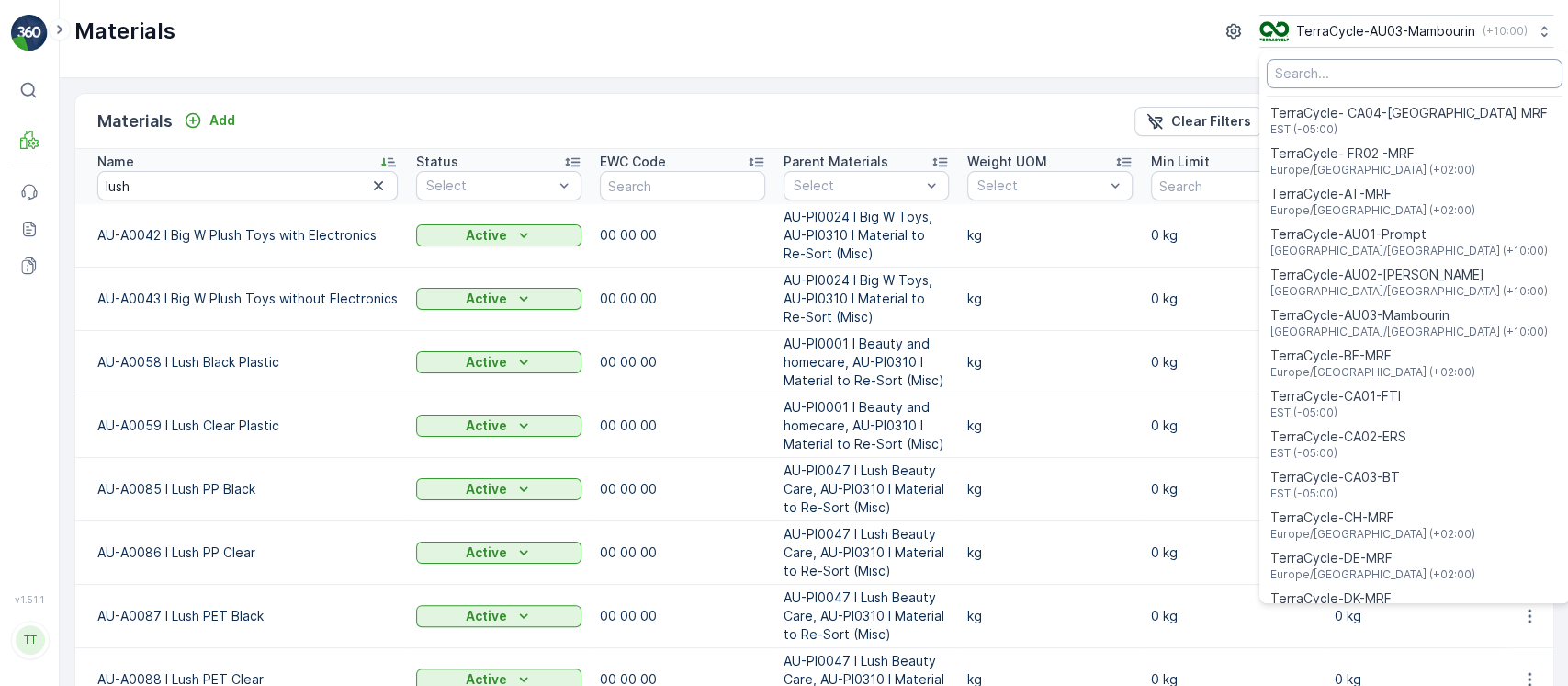
click at [1401, 69] on input "Menu" at bounding box center [1415, 73] width 296 height 29
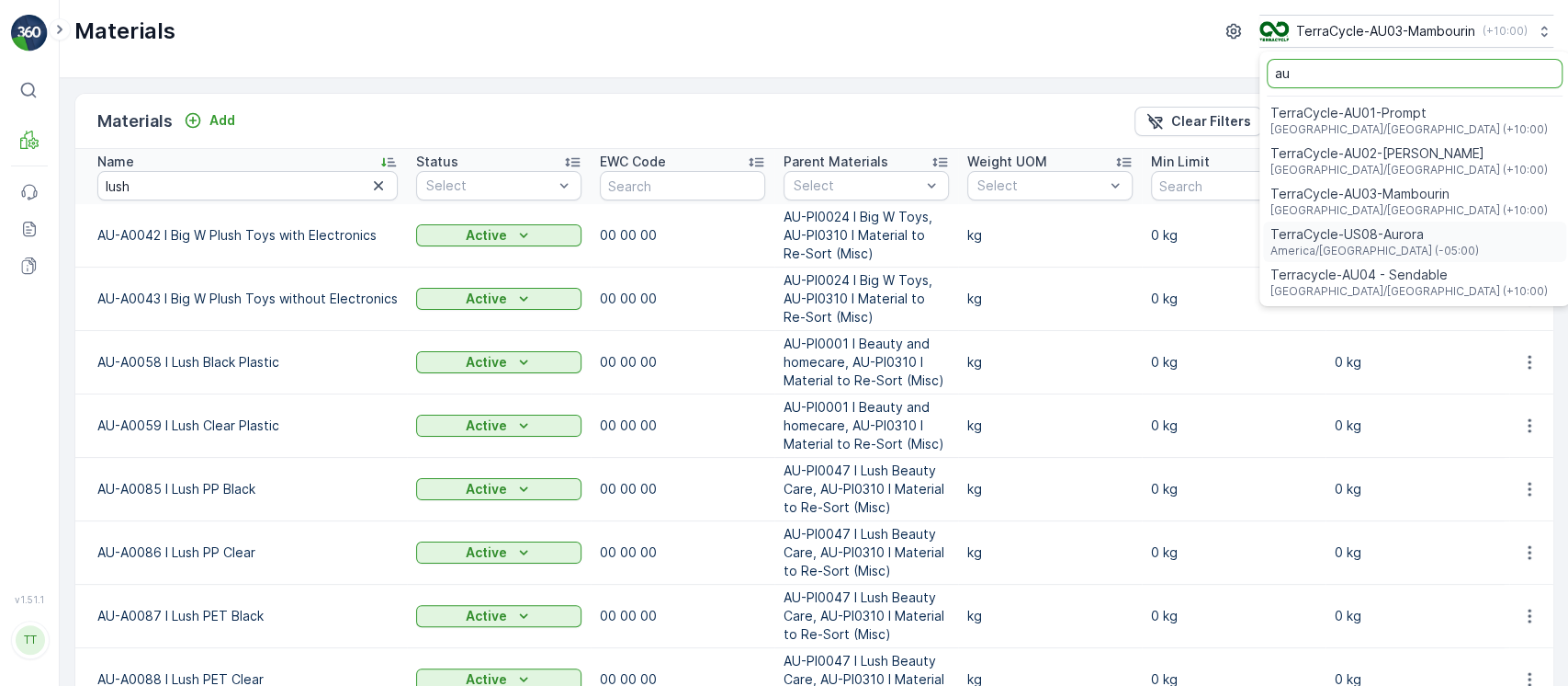
type input "au"
click at [1394, 276] on span "Terracycle-AU04 - Sendable" at bounding box center [1409, 275] width 277 height 19
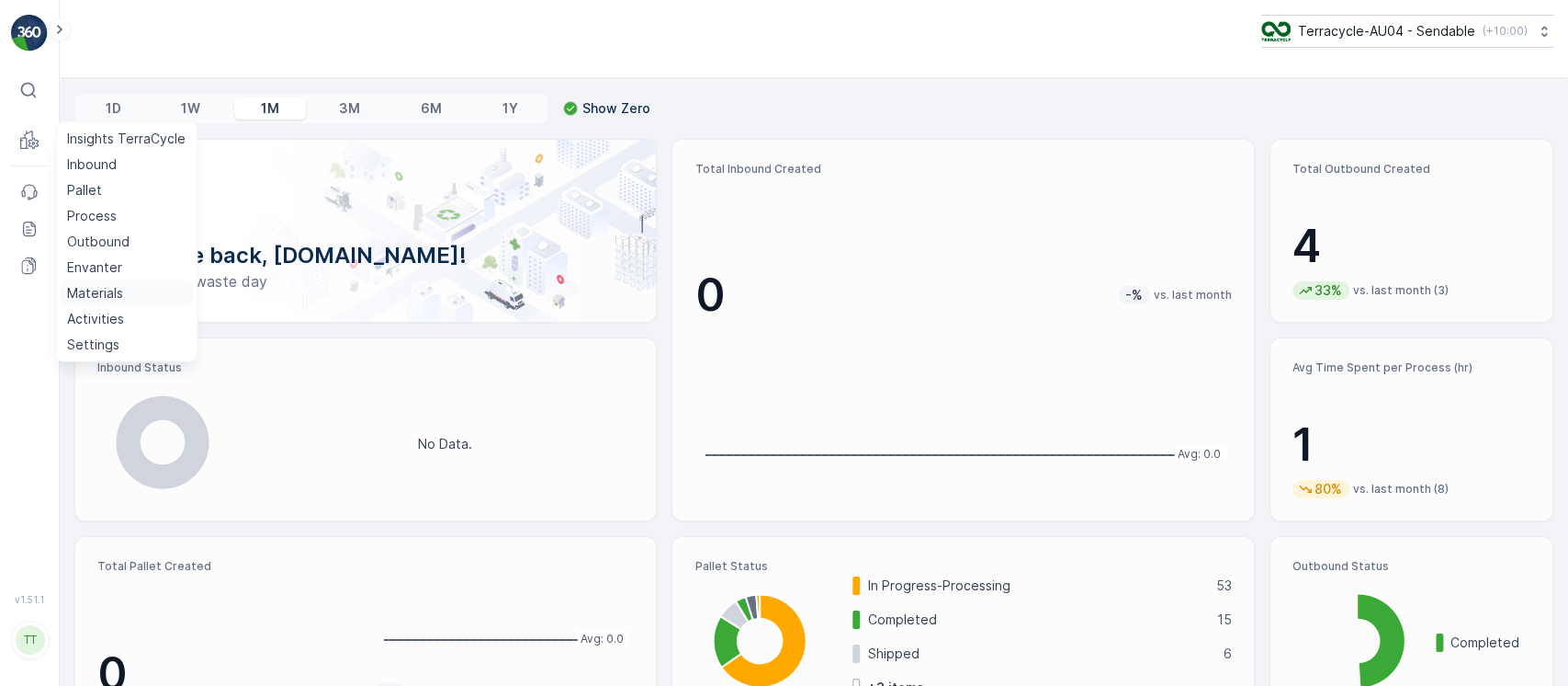
click at [123, 289] on link "Materials" at bounding box center [126, 293] width 134 height 25
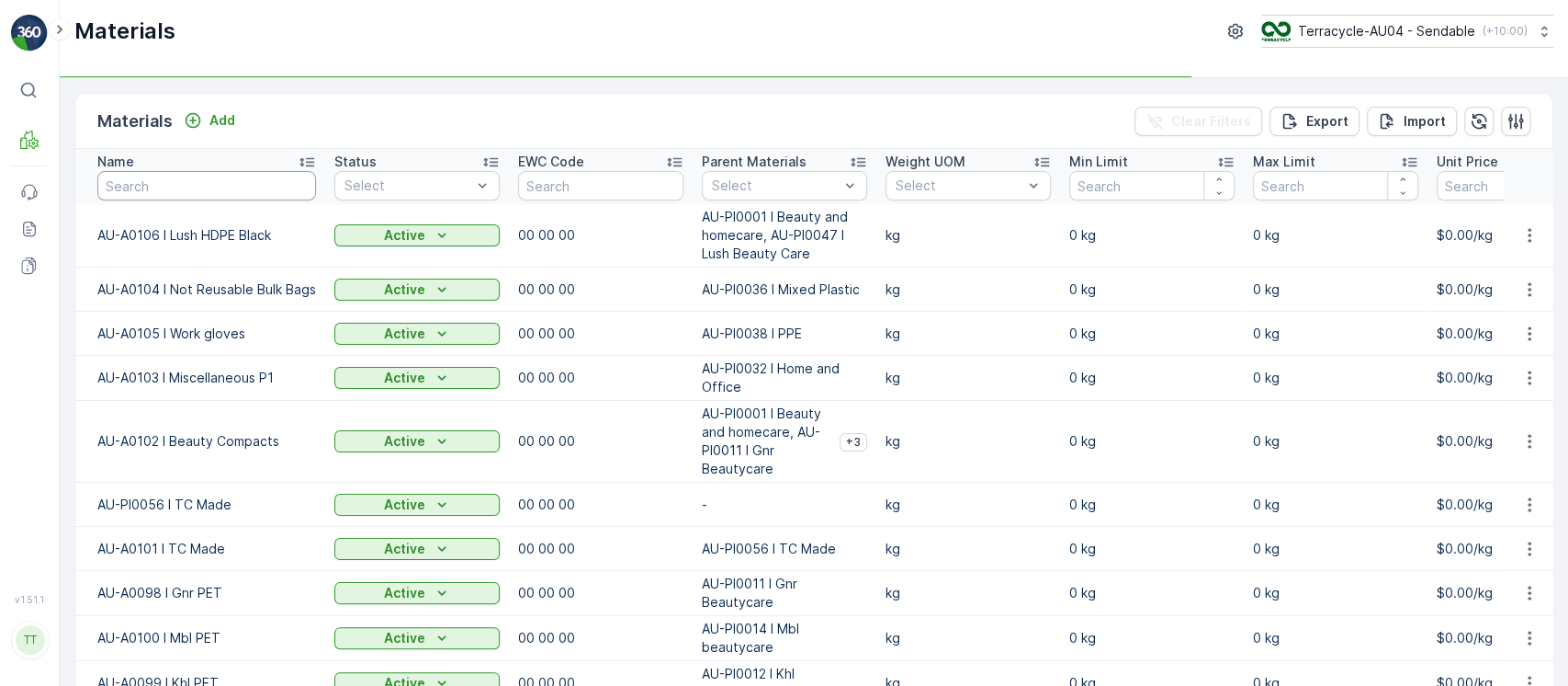
click at [277, 180] on input "text" at bounding box center [207, 185] width 218 height 29
type input "lush"
click at [267, 163] on div "Name" at bounding box center [207, 162] width 218 height 19
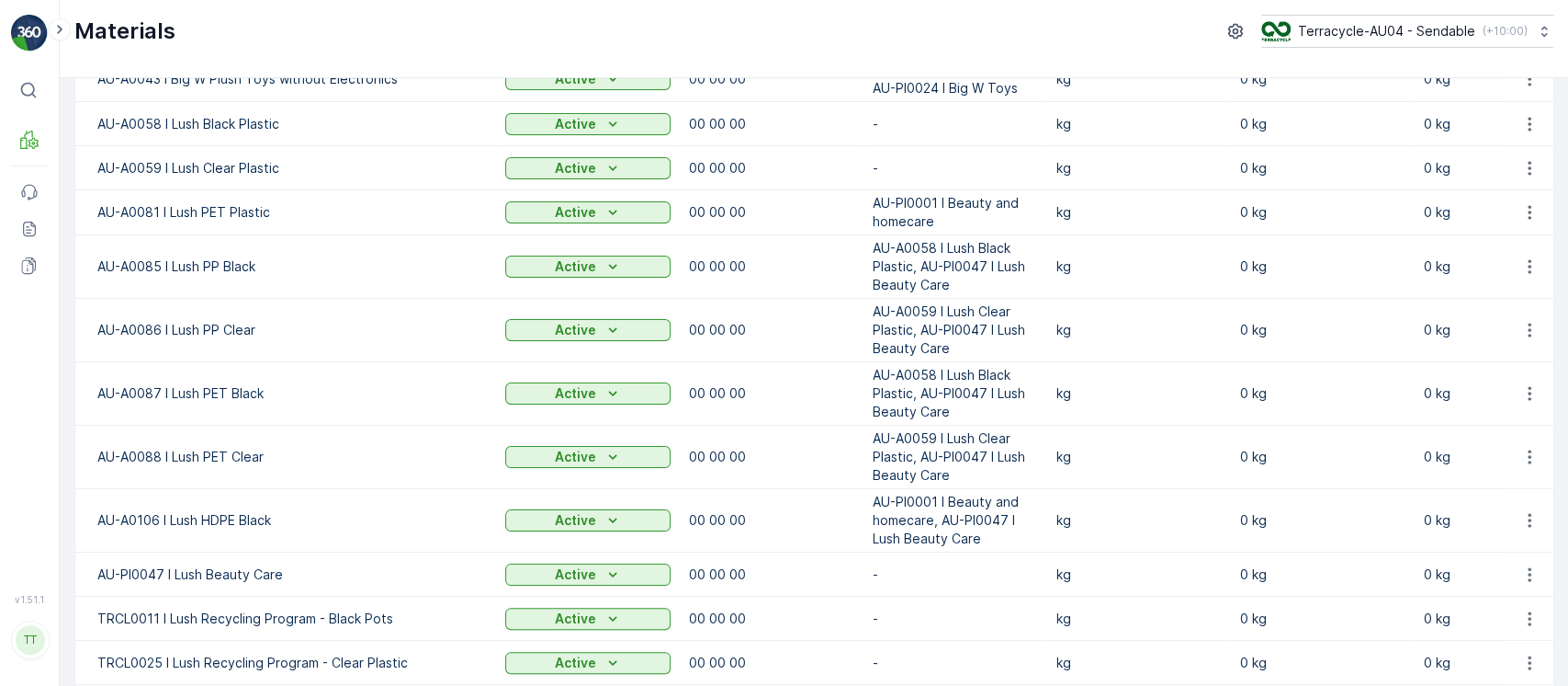
scroll to position [487, 0]
